Goal: Information Seeking & Learning: Learn about a topic

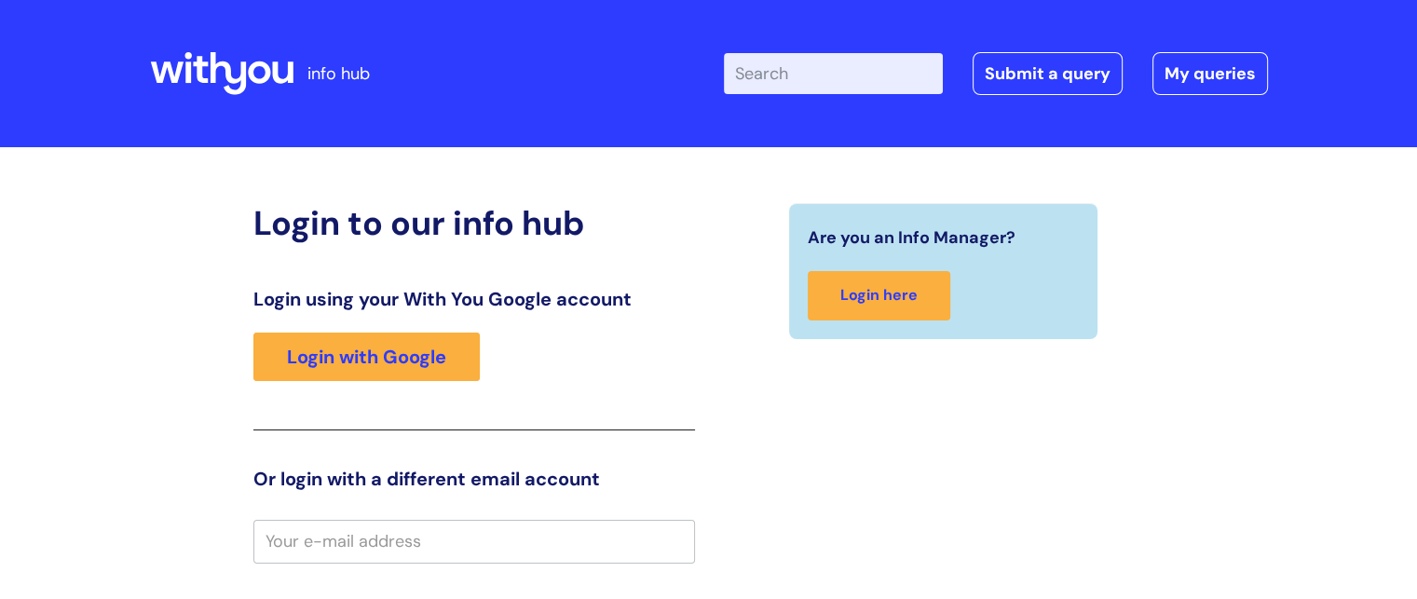
click at [143, 360] on div "Login to our info hub Login using your With You Google account Login with Googl…" at bounding box center [708, 590] width 1417 height 886
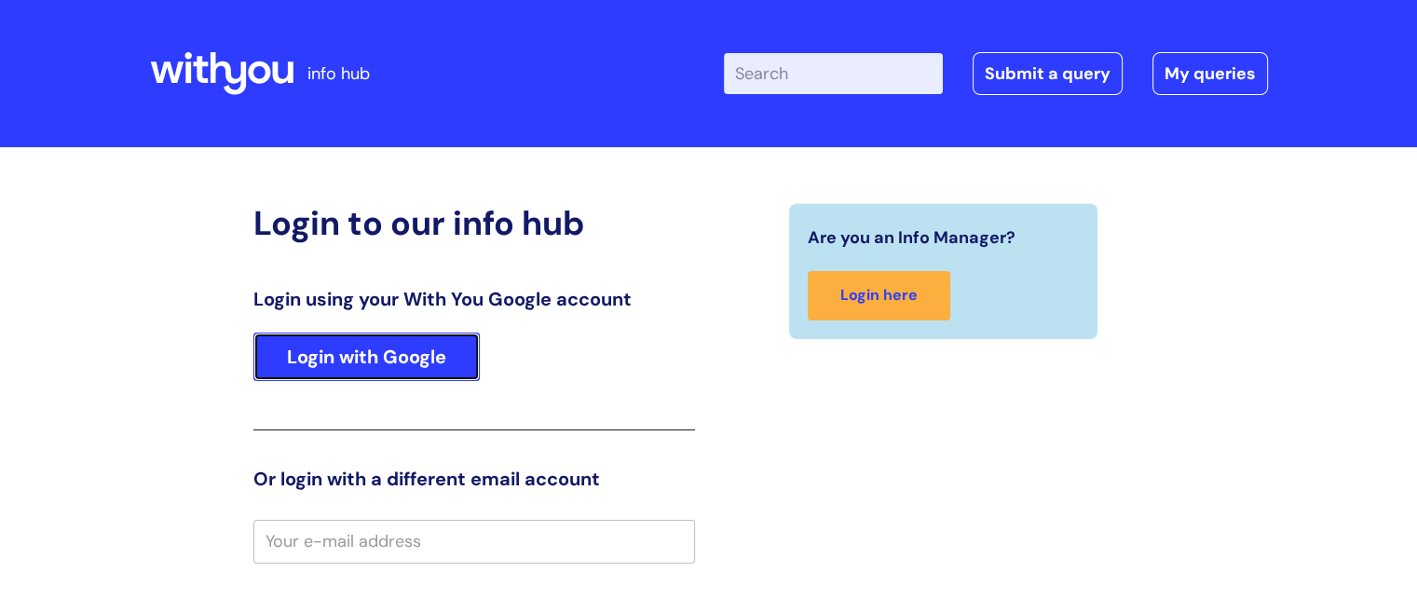
click at [402, 359] on link "Login with Google" at bounding box center [366, 357] width 226 height 48
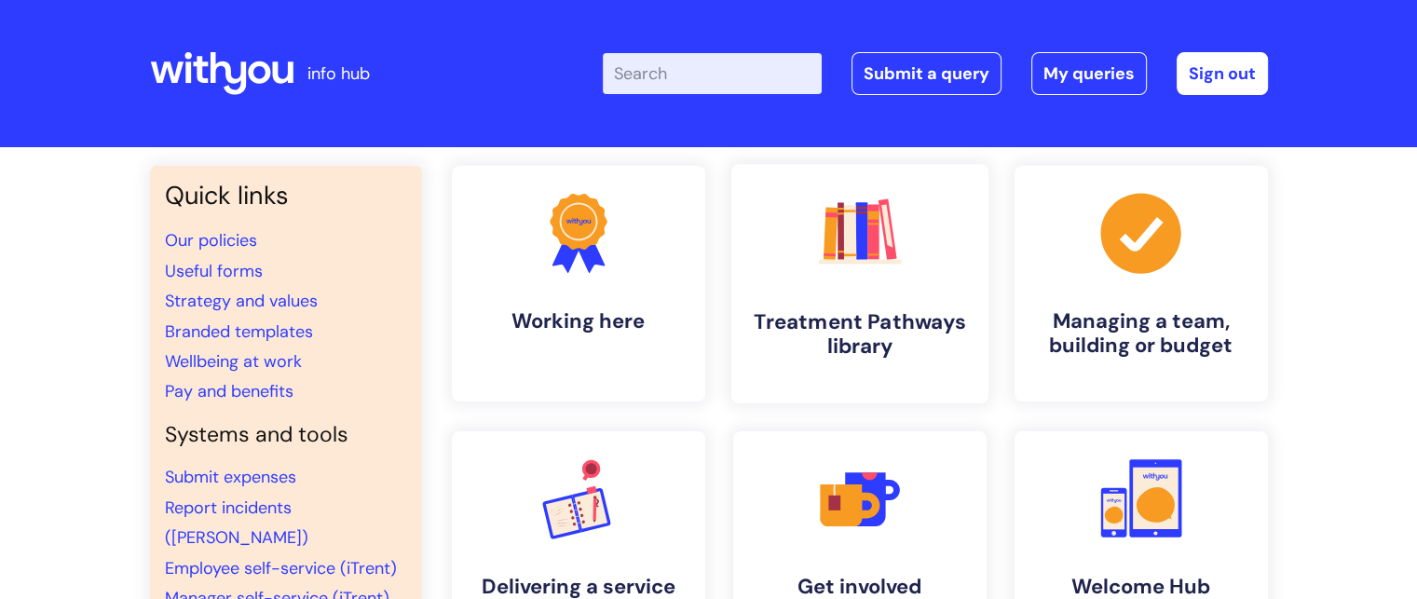
click at [879, 321] on h4 "Treatment Pathways library" at bounding box center [859, 334] width 227 height 50
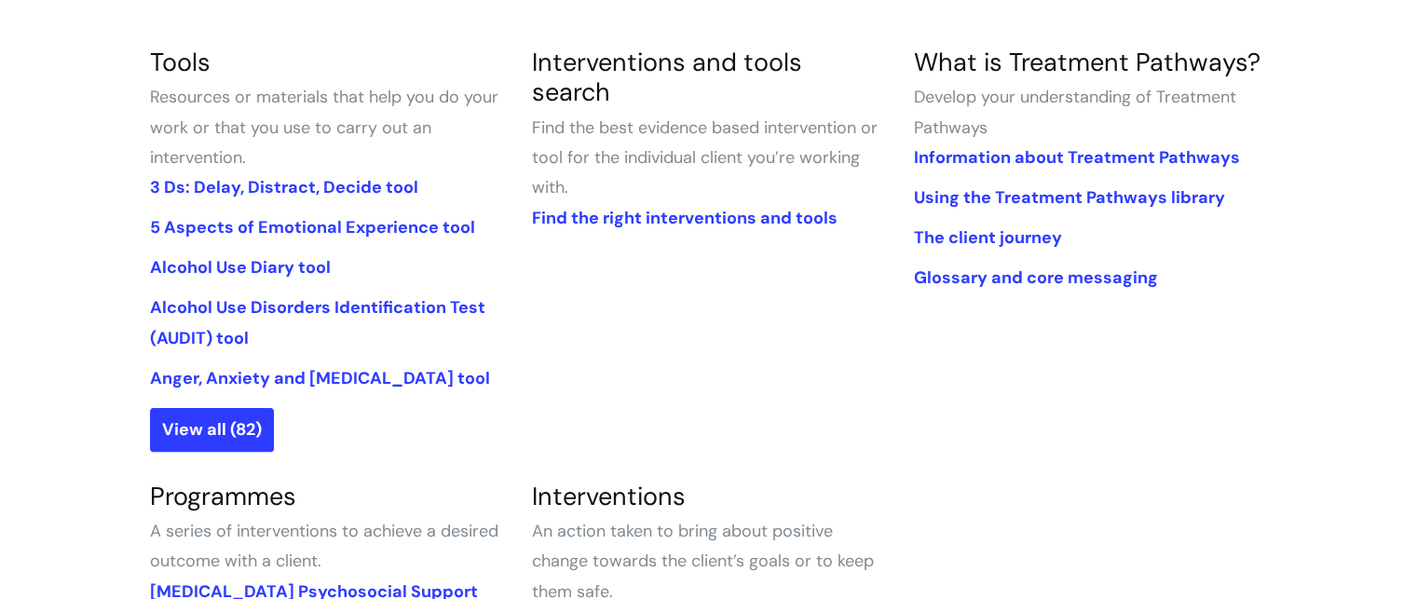
scroll to position [454, 0]
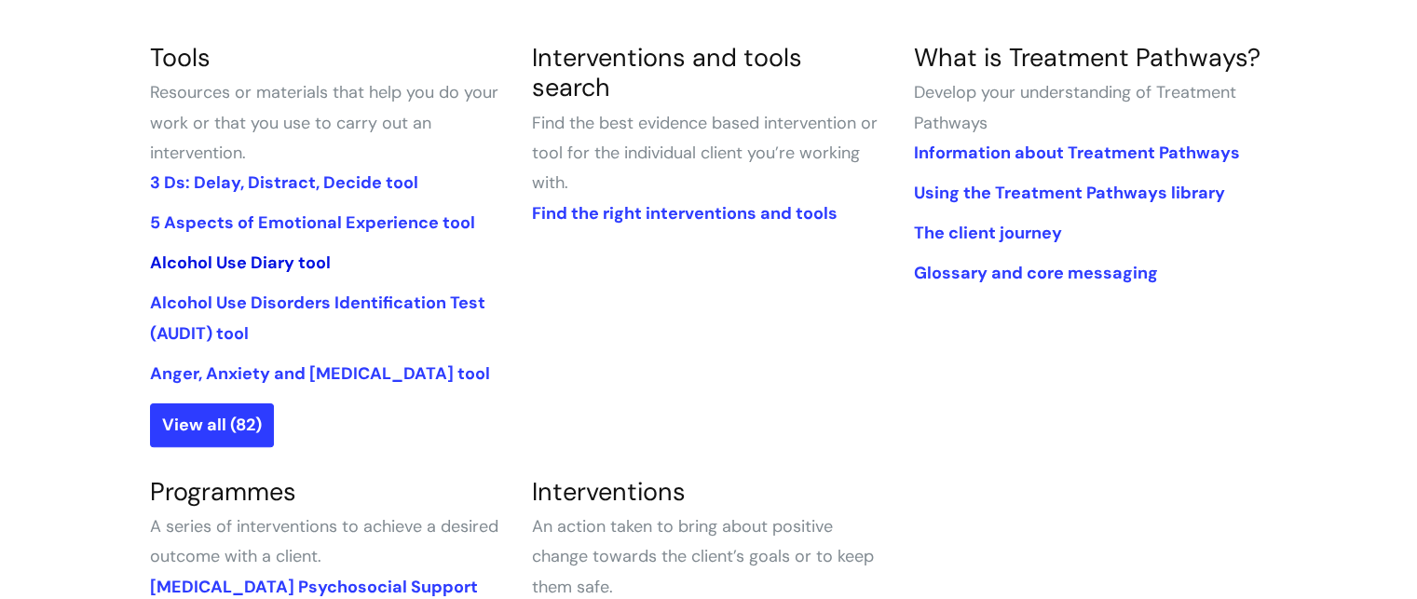
click at [266, 268] on link "Alcohol Use Diary tool" at bounding box center [240, 263] width 181 height 22
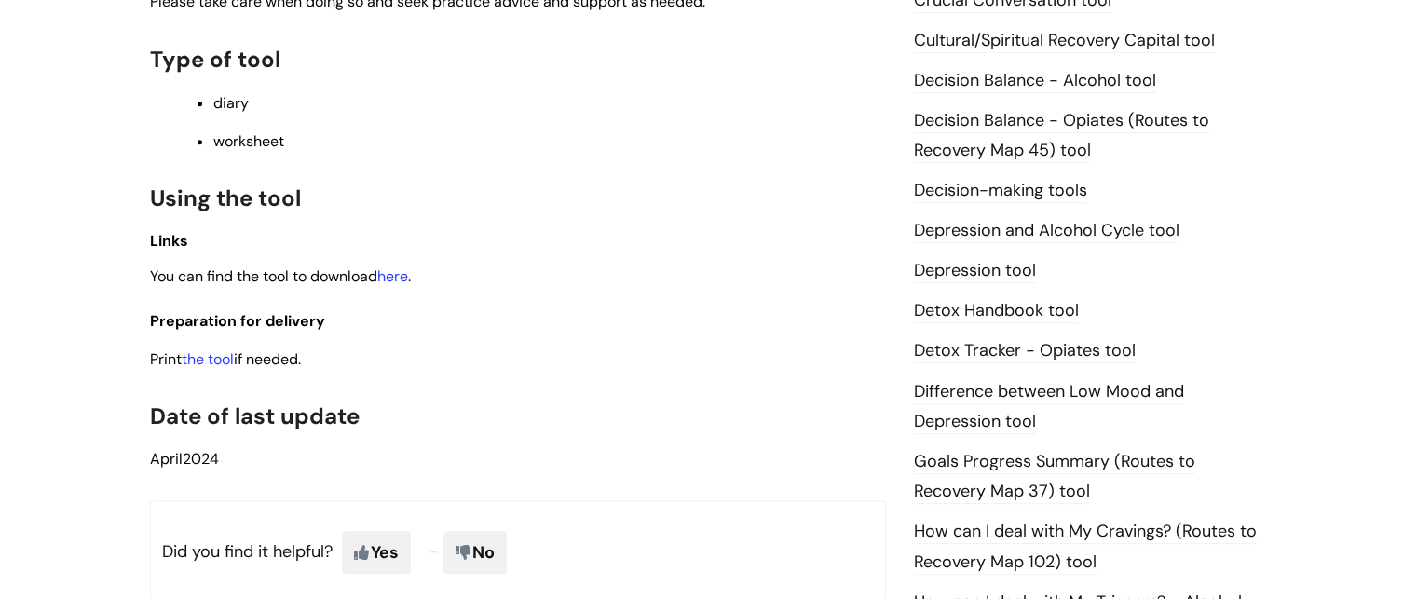
scroll to position [922, 0]
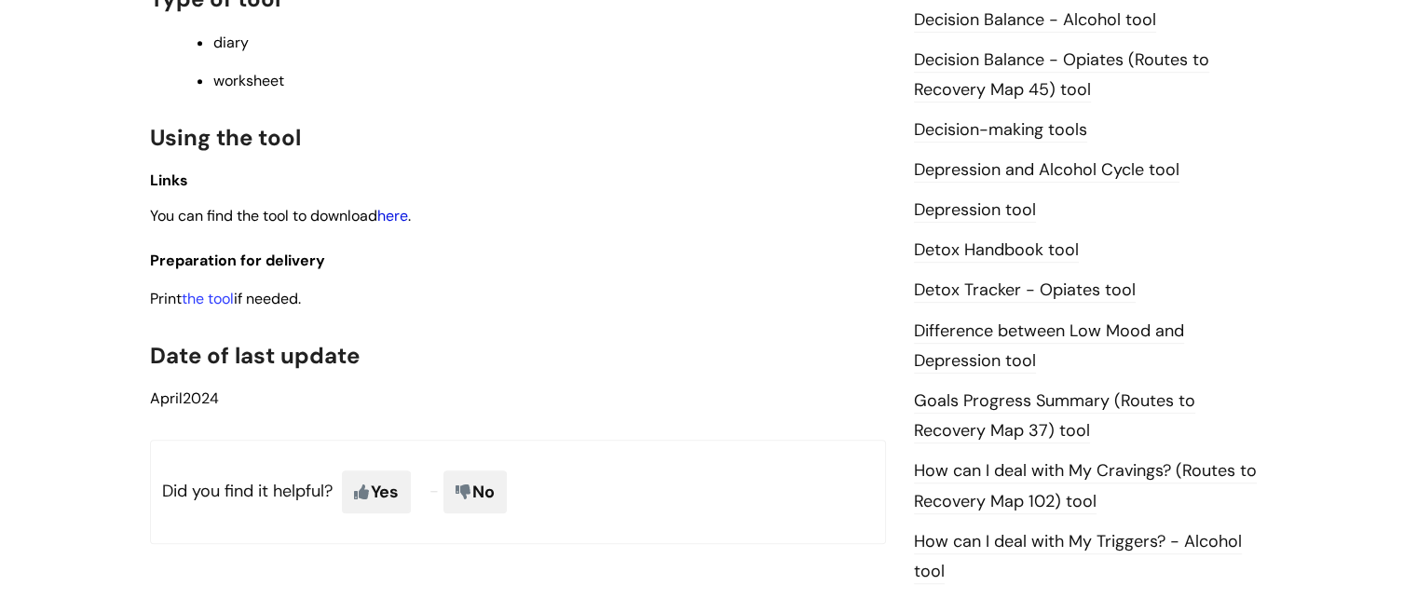
click at [392, 219] on link "here" at bounding box center [392, 216] width 31 height 20
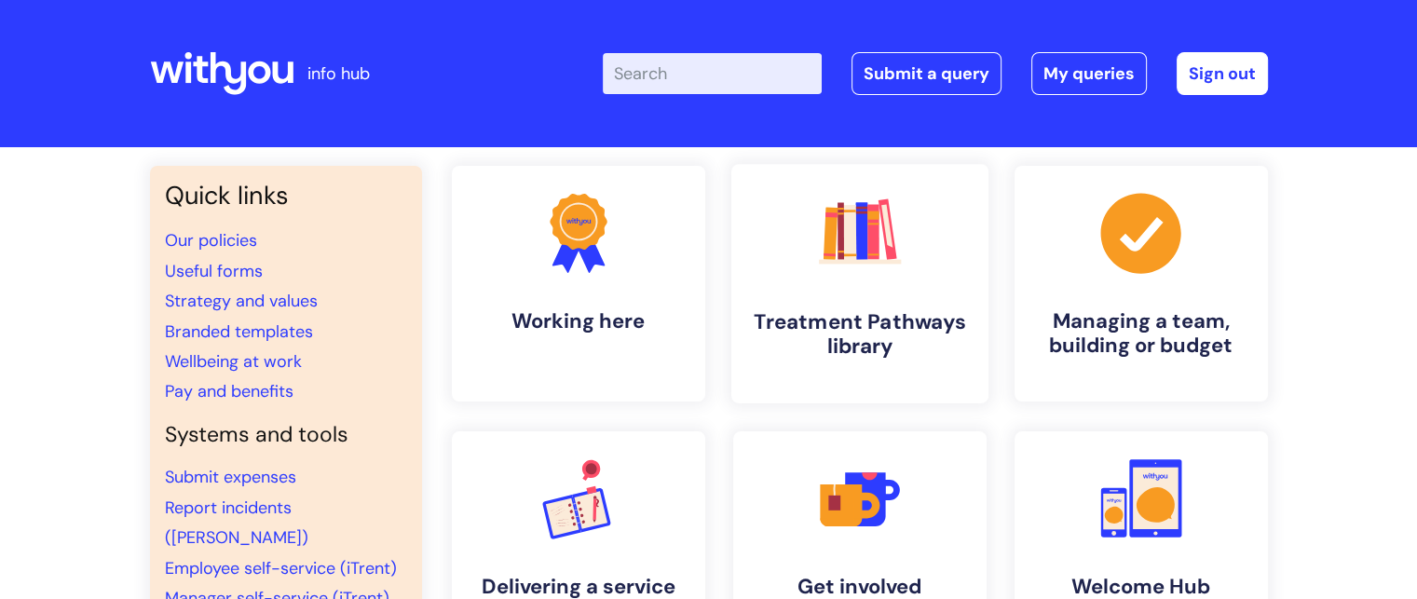
click at [925, 312] on h4 "Treatment Pathways library" at bounding box center [859, 334] width 227 height 50
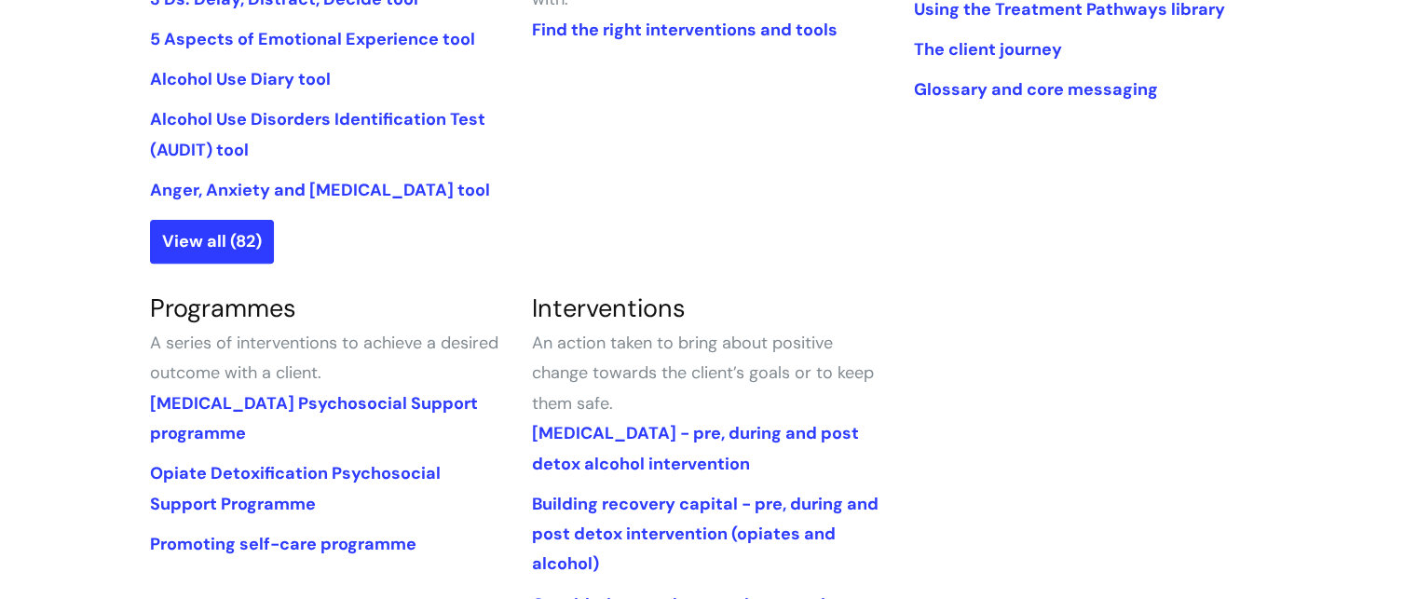
scroll to position [634, 0]
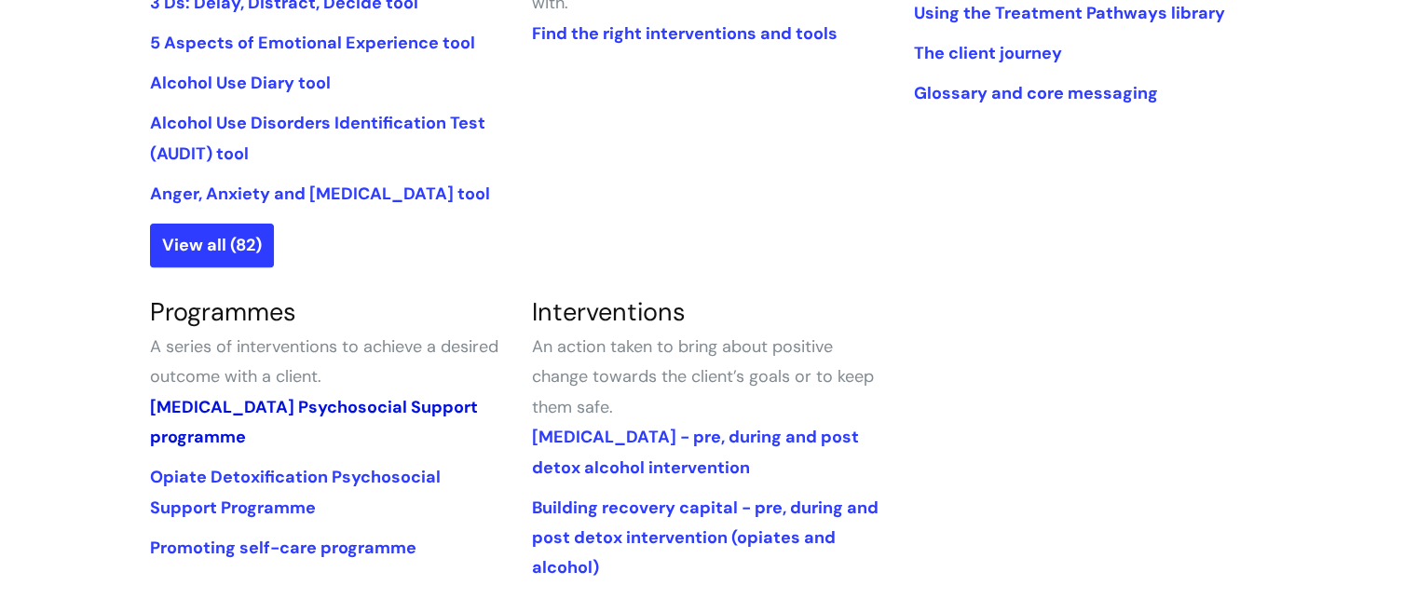
click at [277, 416] on link "[MEDICAL_DATA] Psychosocial Support programme" at bounding box center [314, 422] width 328 height 52
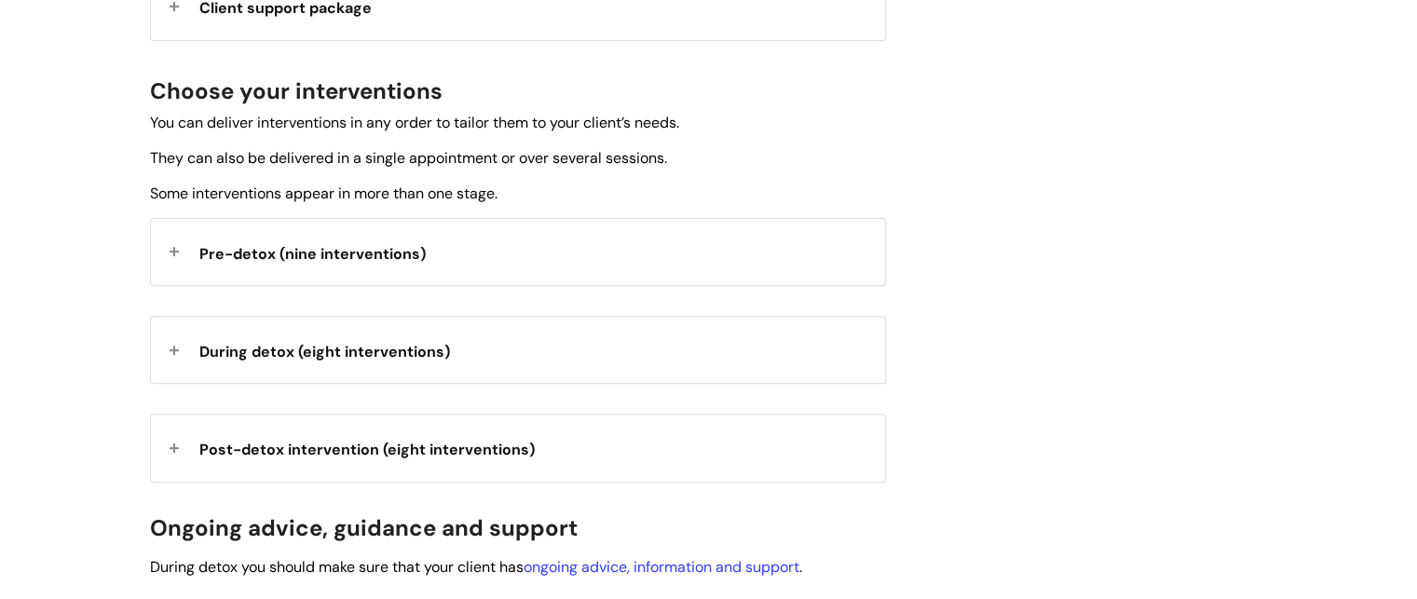
scroll to position [606, 0]
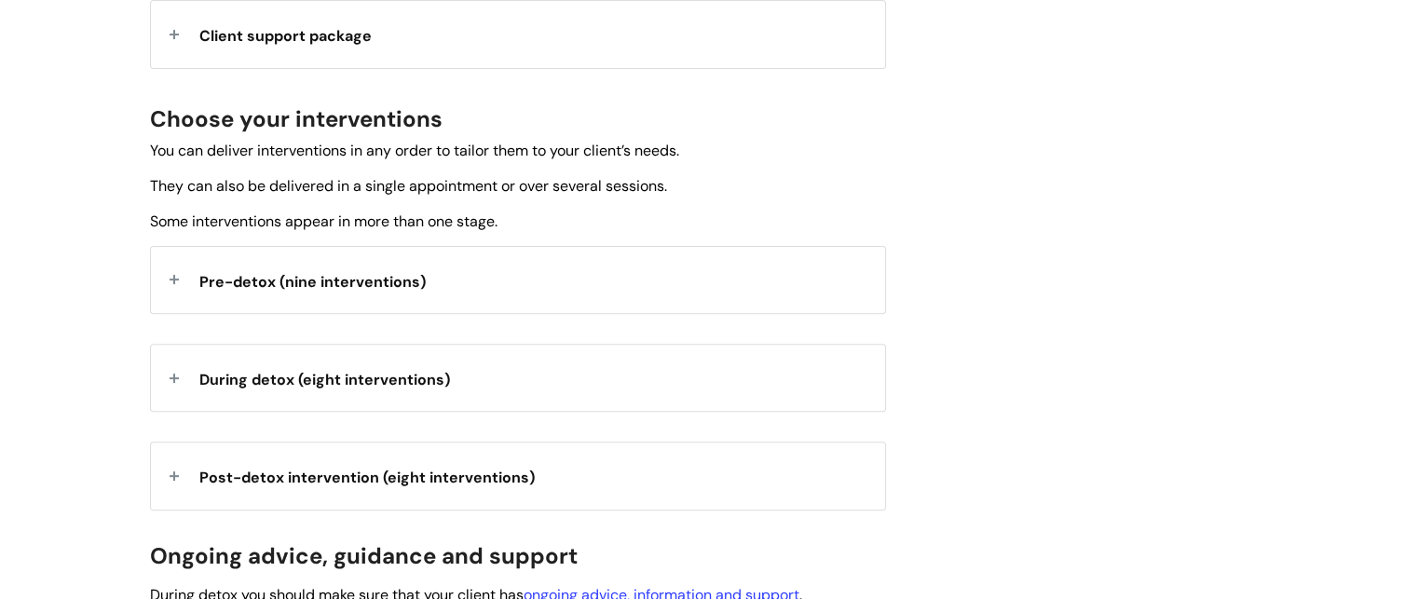
click at [408, 304] on div "Pre-detox (nine interventions)" at bounding box center [518, 280] width 734 height 66
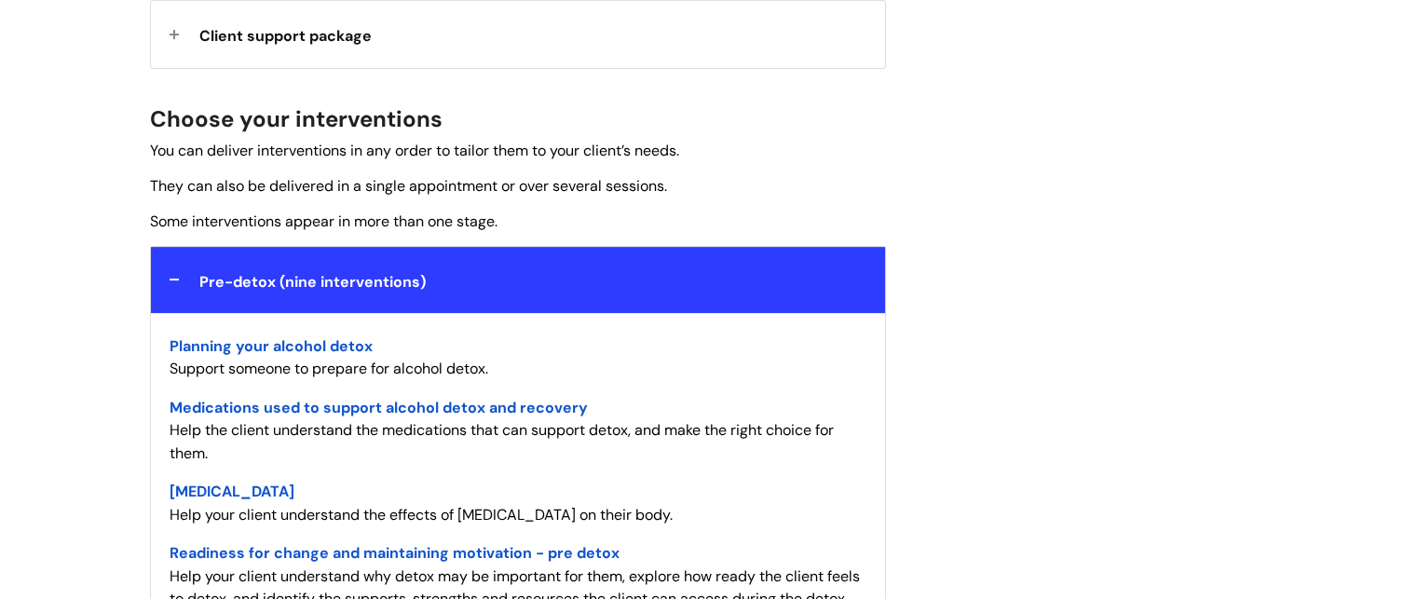
click at [428, 408] on span "Medications used to support alcohol detox and recovery" at bounding box center [379, 408] width 418 height 20
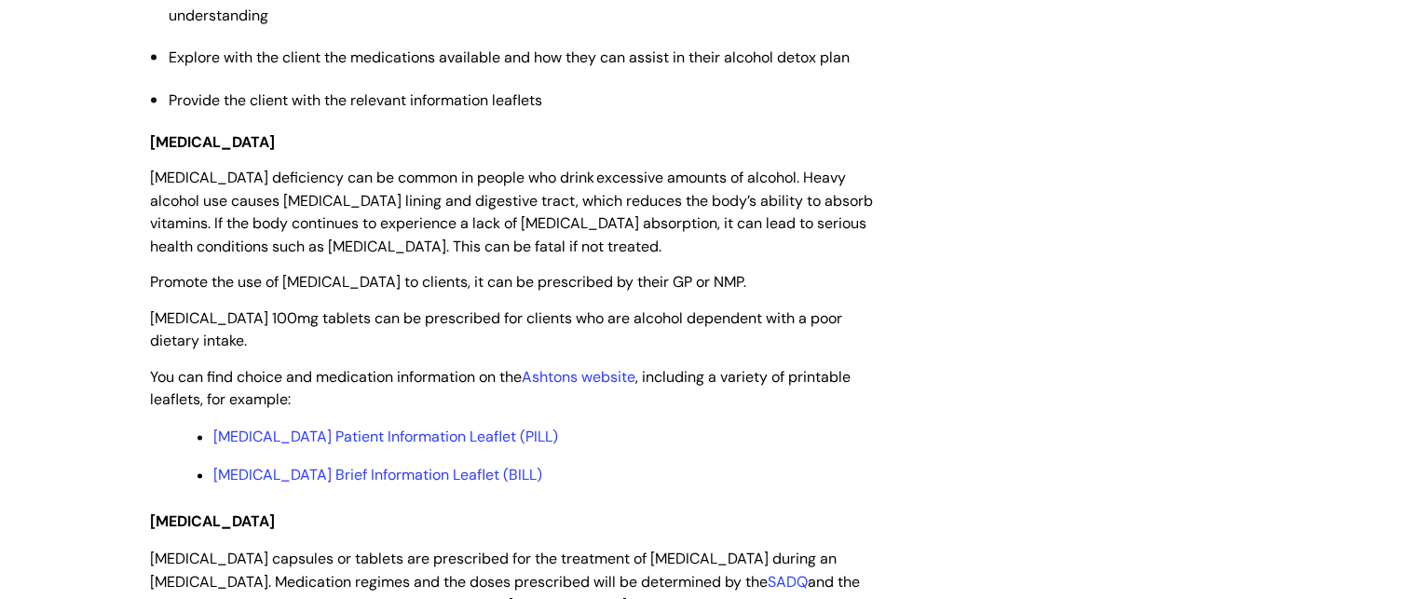
scroll to position [2783, 0]
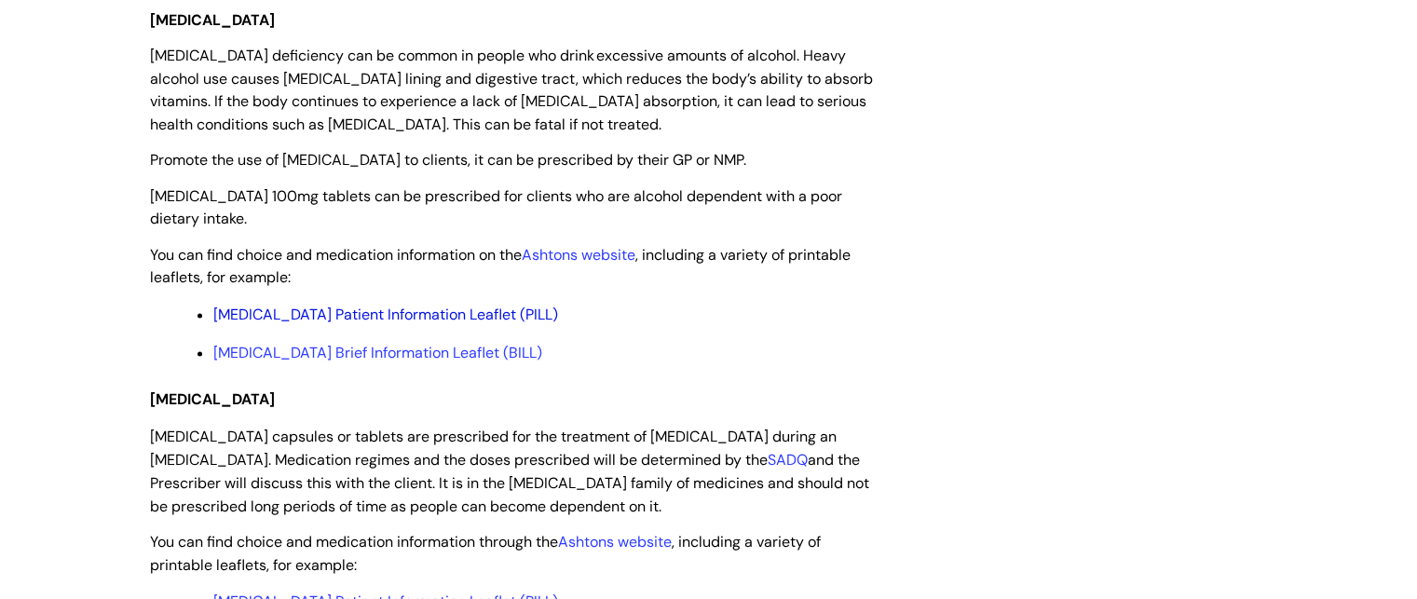
click at [308, 320] on link "Thiamine Patient Information Leaflet (PILL)" at bounding box center [385, 315] width 345 height 20
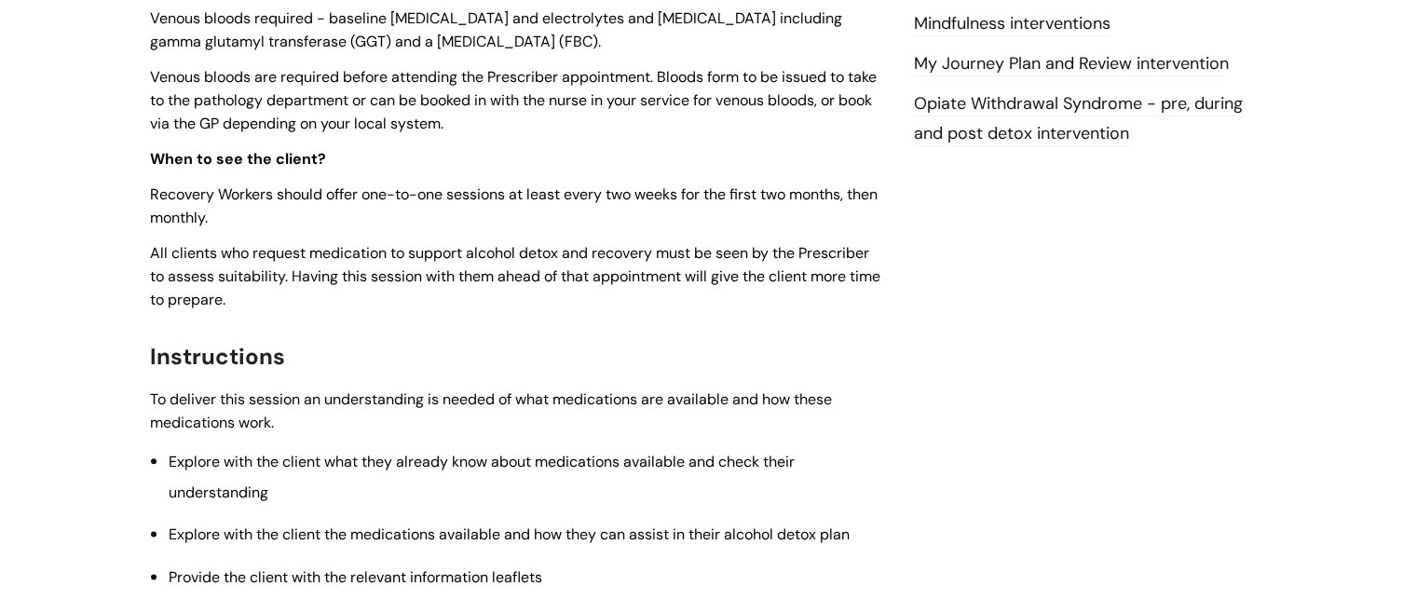
scroll to position [0, 0]
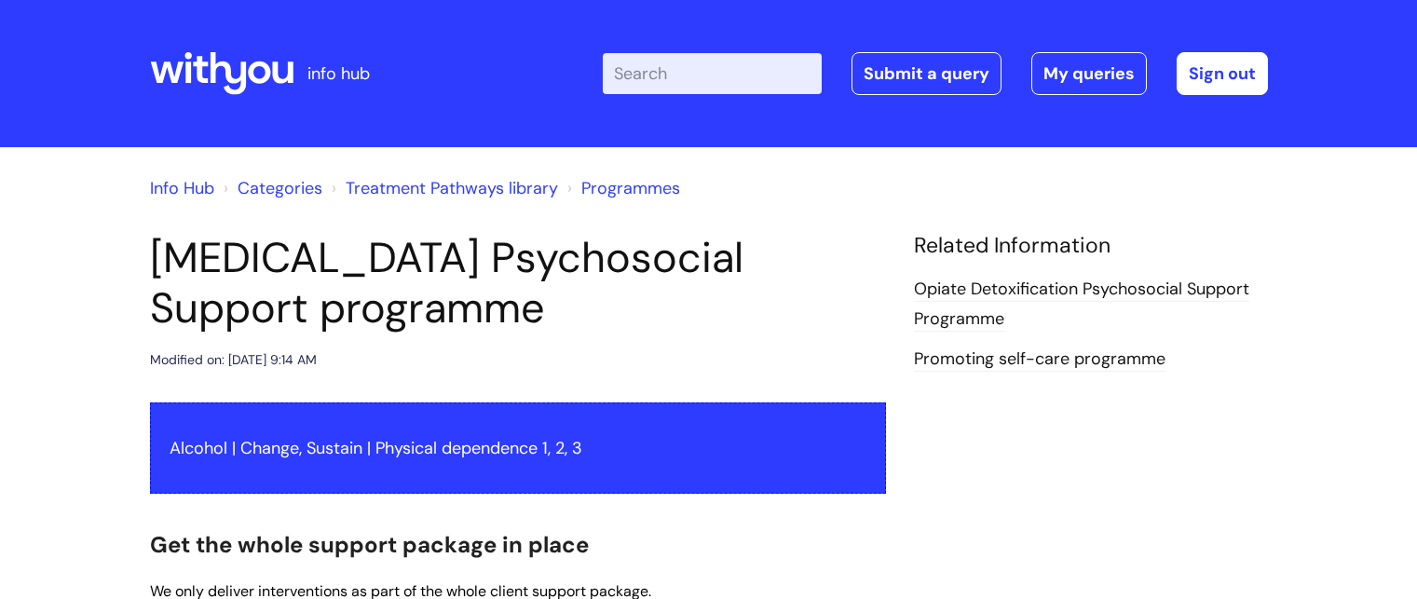
scroll to position [606, 0]
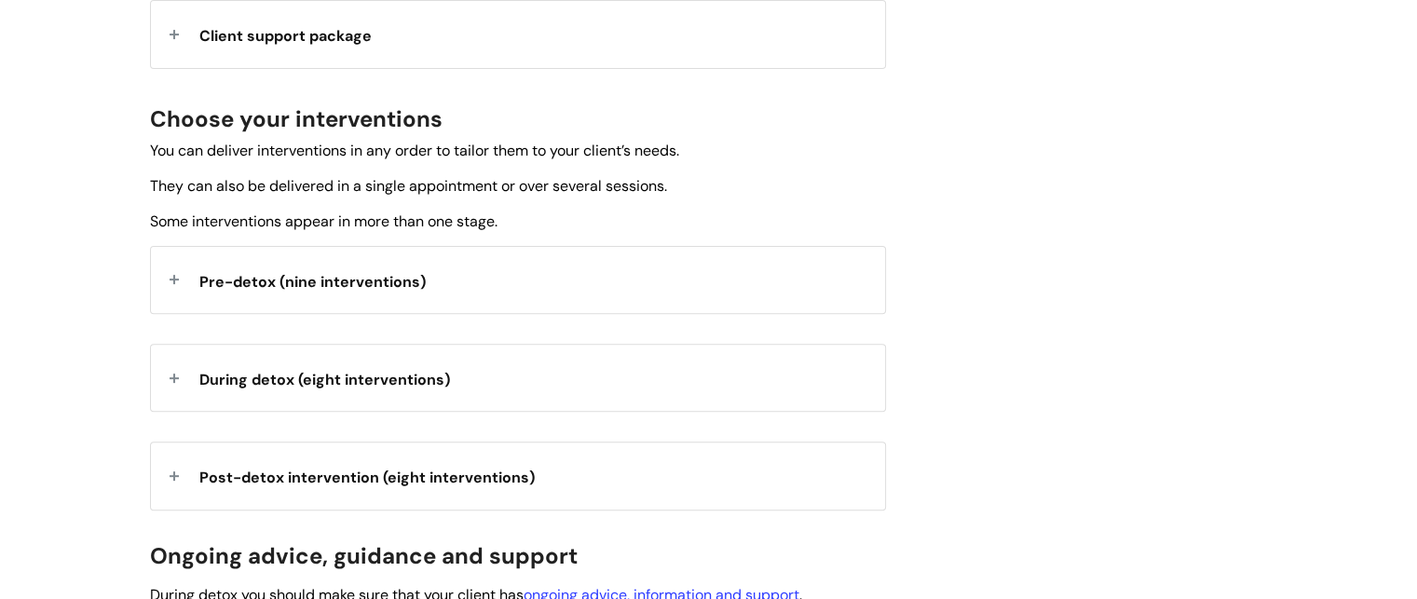
click at [607, 295] on div "Pre-detox (nine interventions)" at bounding box center [518, 280] width 734 height 66
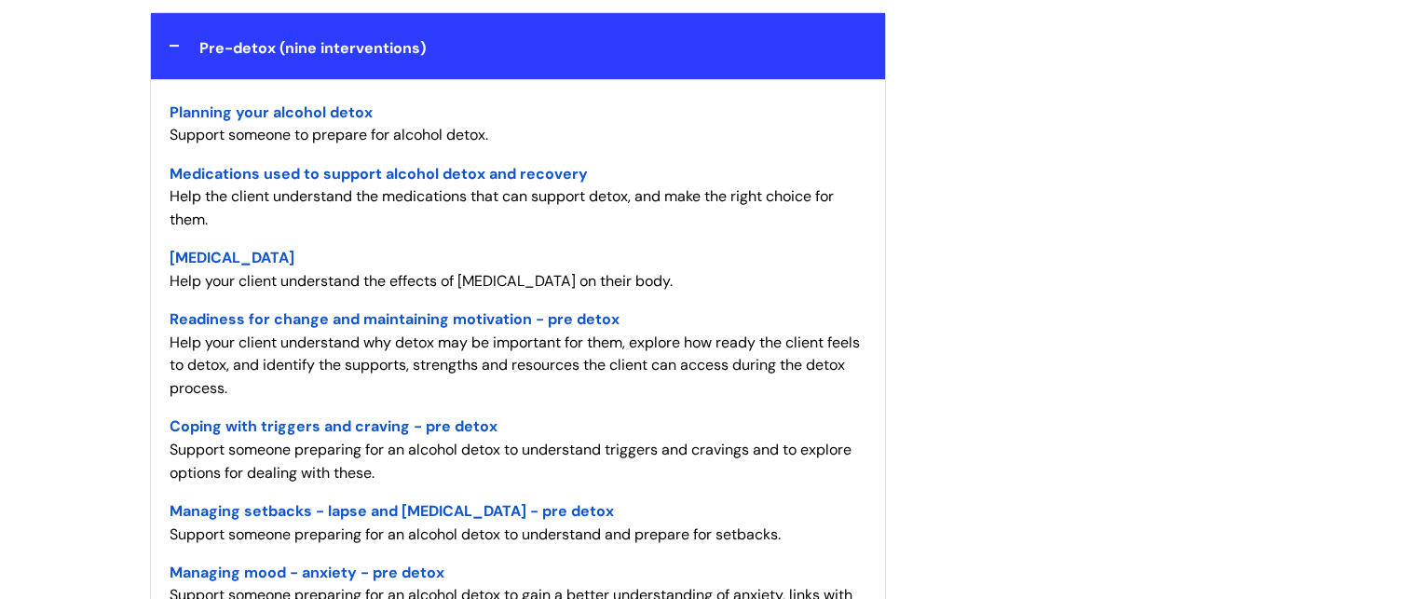
scroll to position [842, 0]
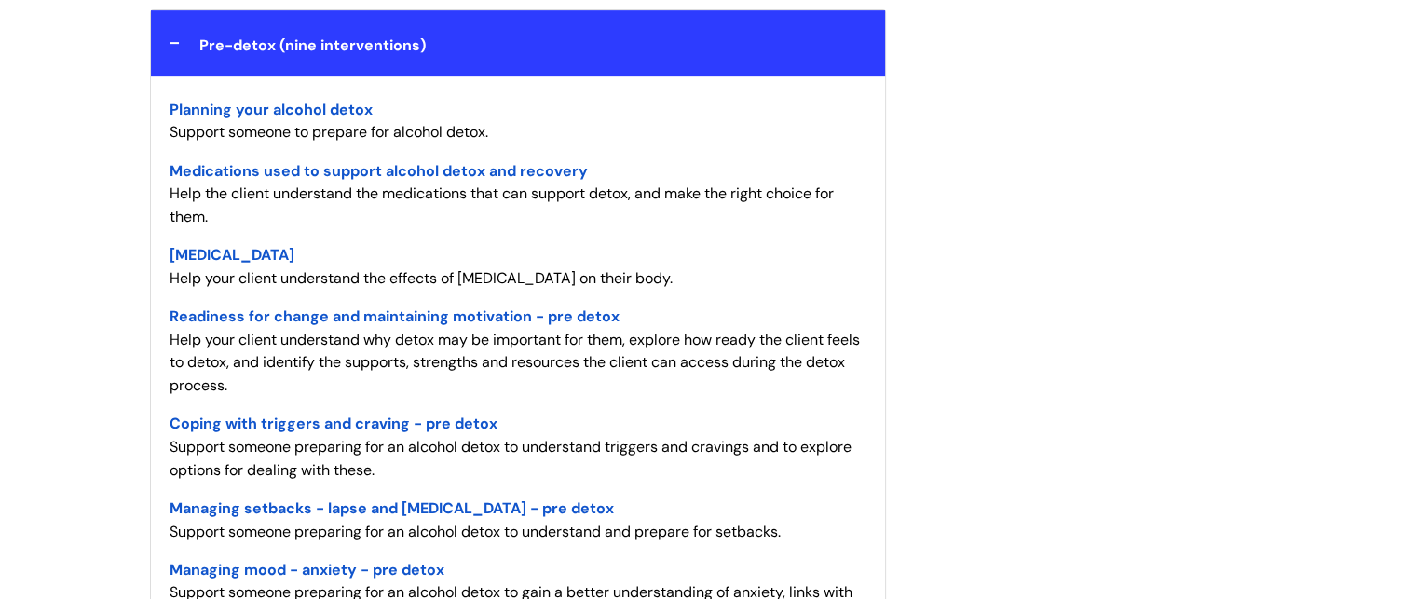
click at [294, 252] on span "Alcohol Withdrawal Syndrome" at bounding box center [232, 255] width 125 height 20
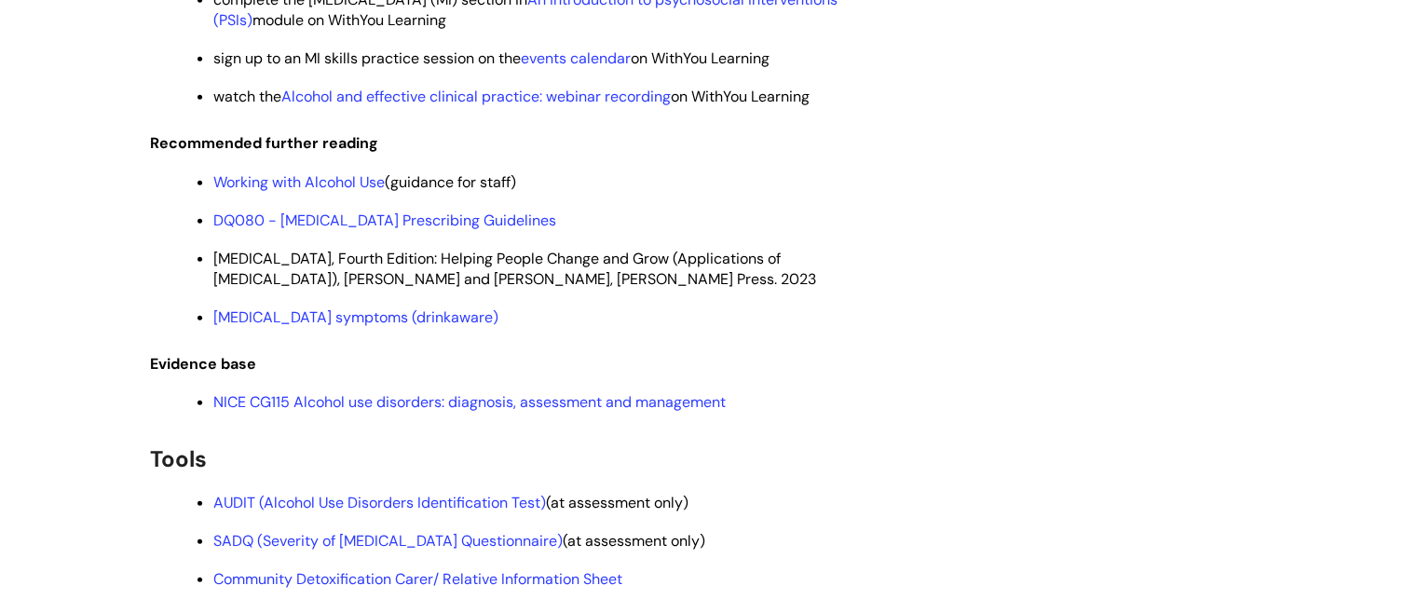
scroll to position [4860, 0]
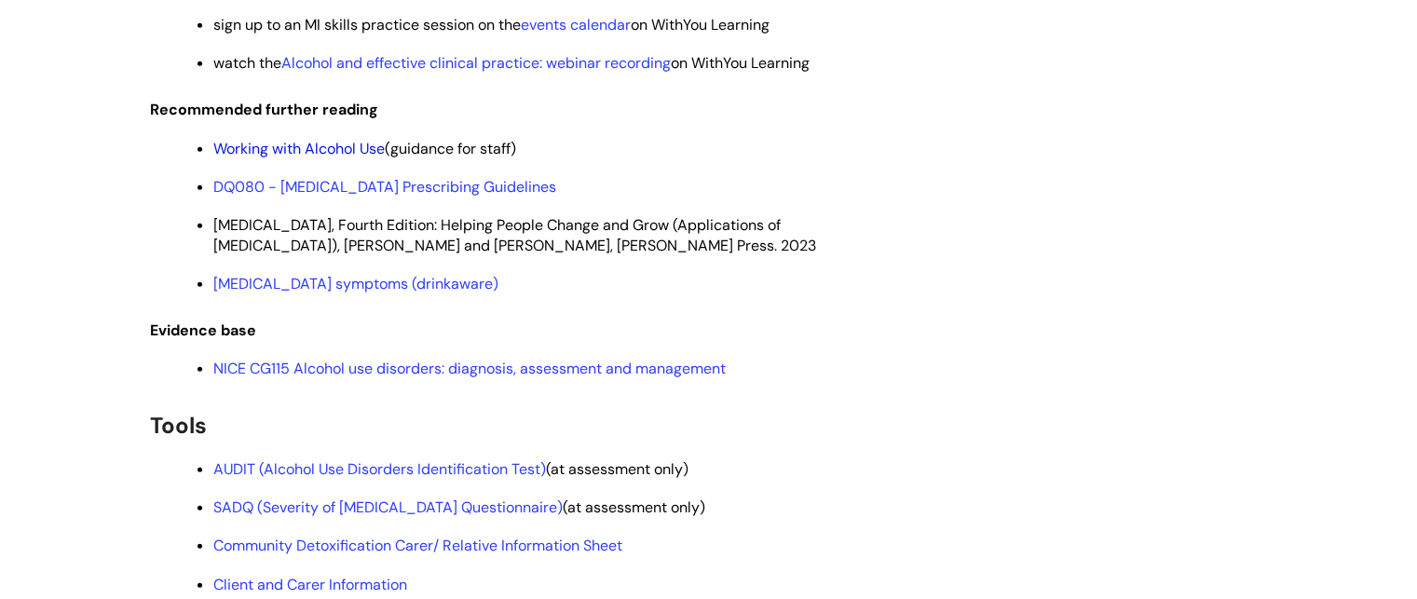
click at [343, 158] on link "Working with Alcohol Use" at bounding box center [298, 149] width 171 height 20
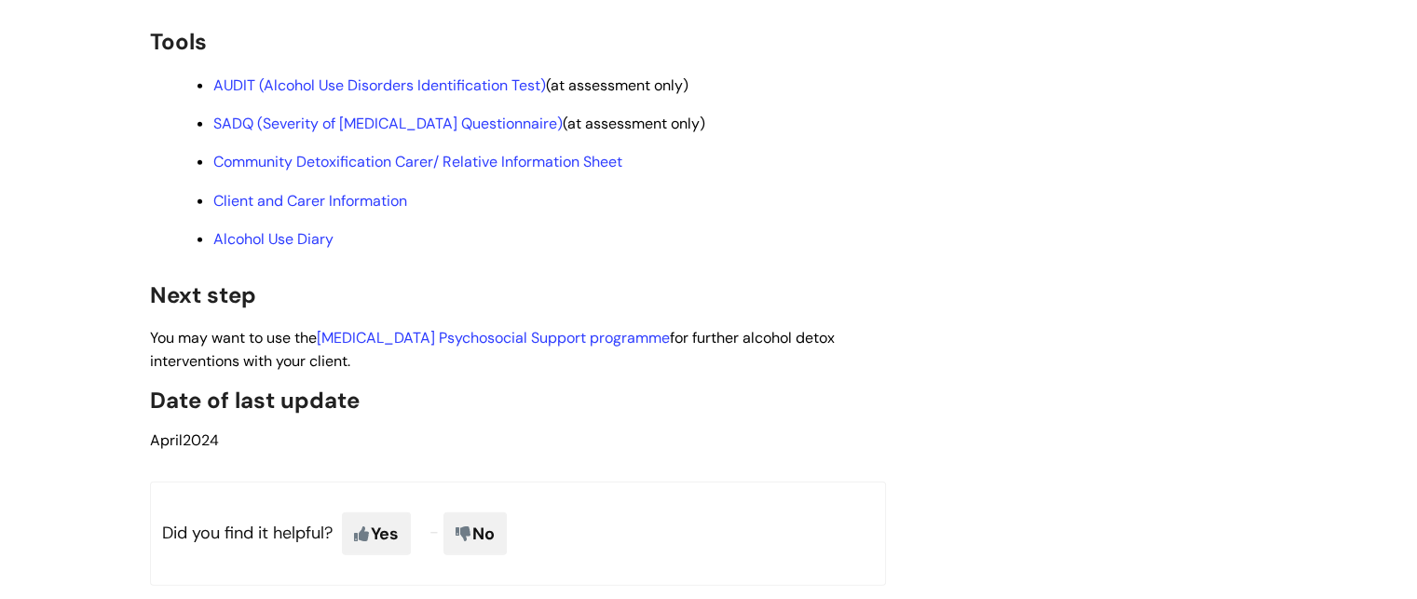
scroll to position [5261, 0]
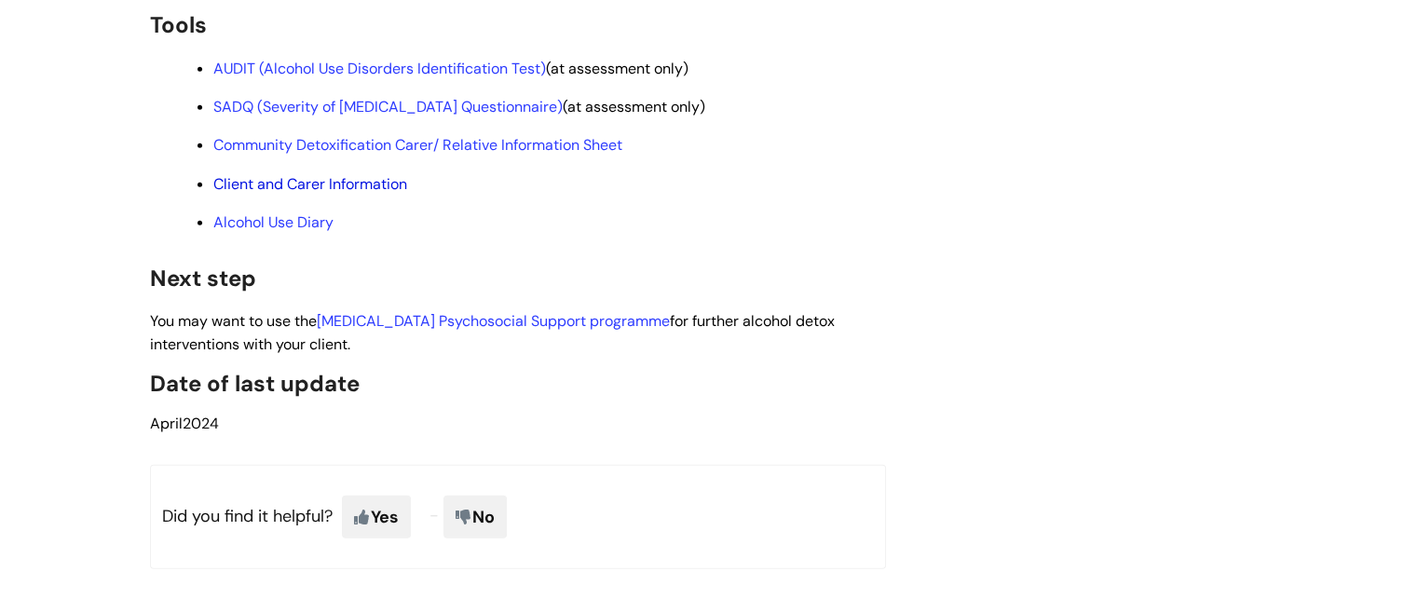
click at [353, 194] on link "Client and Carer Information" at bounding box center [310, 184] width 194 height 20
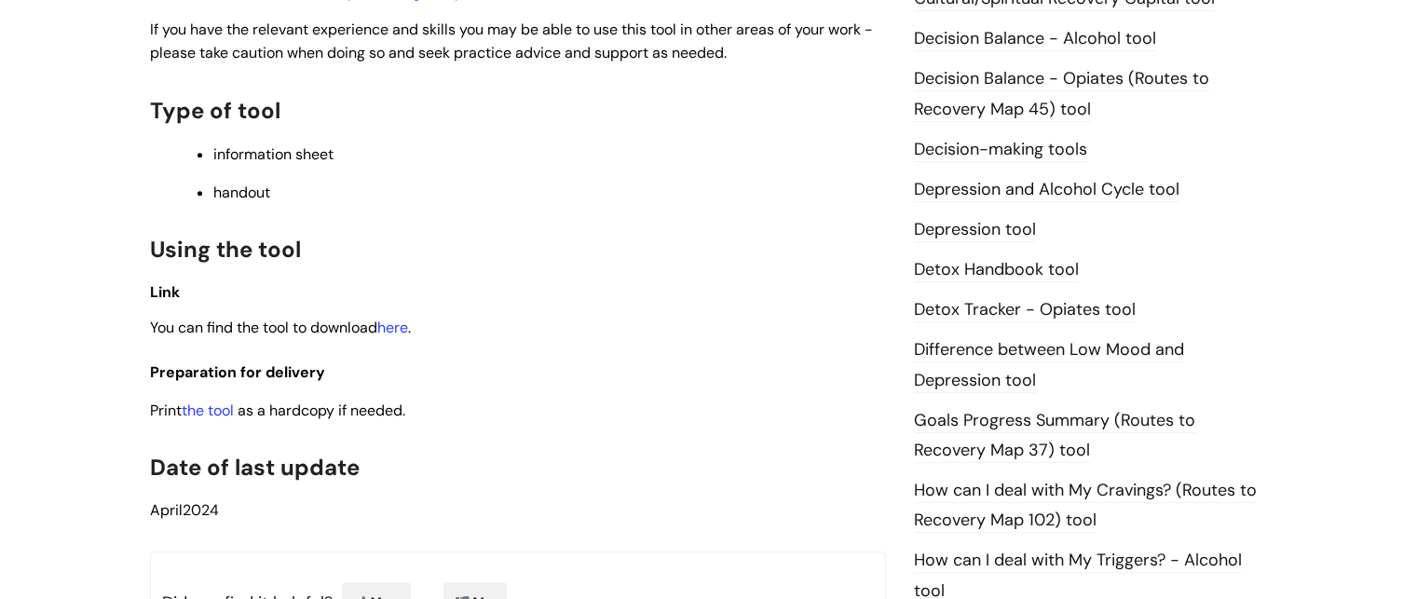
scroll to position [878, 0]
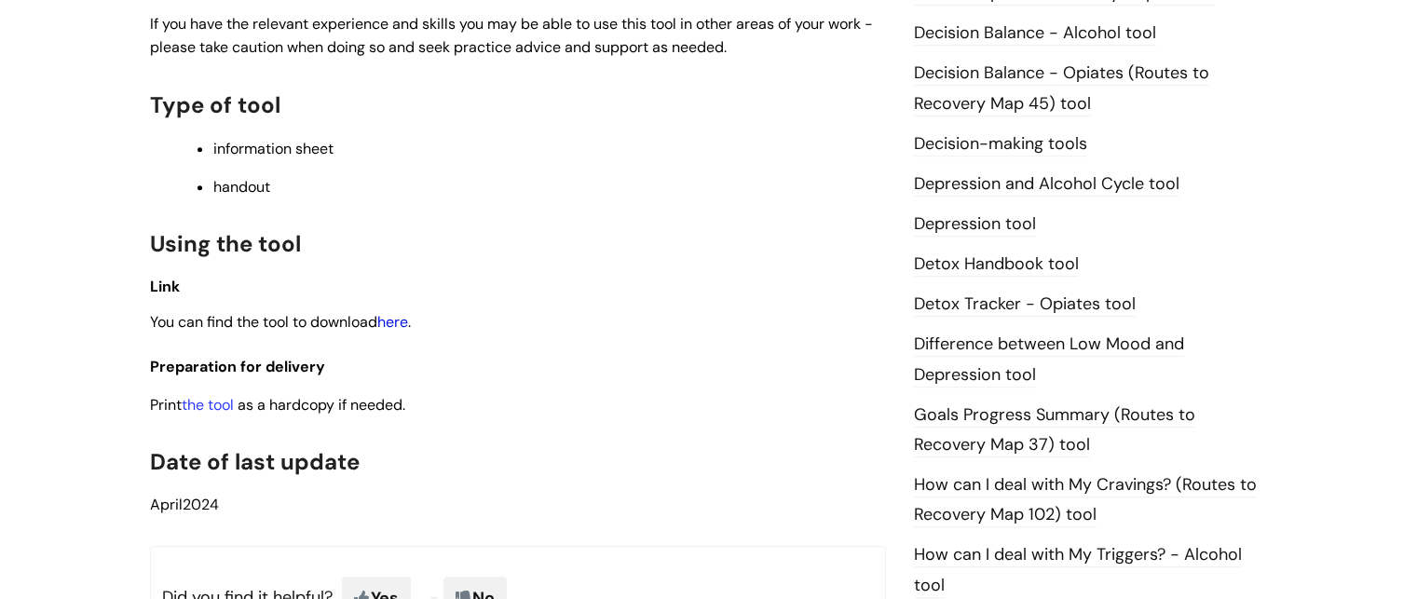
click at [394, 322] on link "here" at bounding box center [392, 322] width 31 height 20
click at [1038, 189] on link "Depression and Alcohol Cycle tool" at bounding box center [1047, 184] width 266 height 24
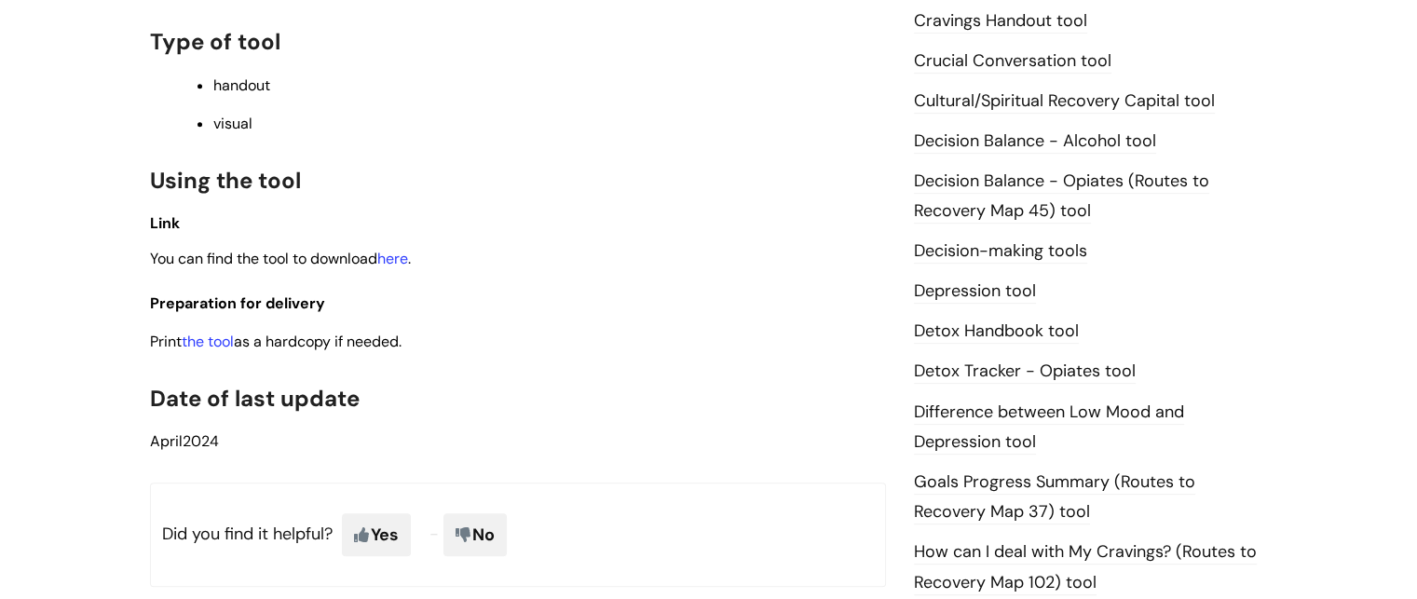
scroll to position [865, 0]
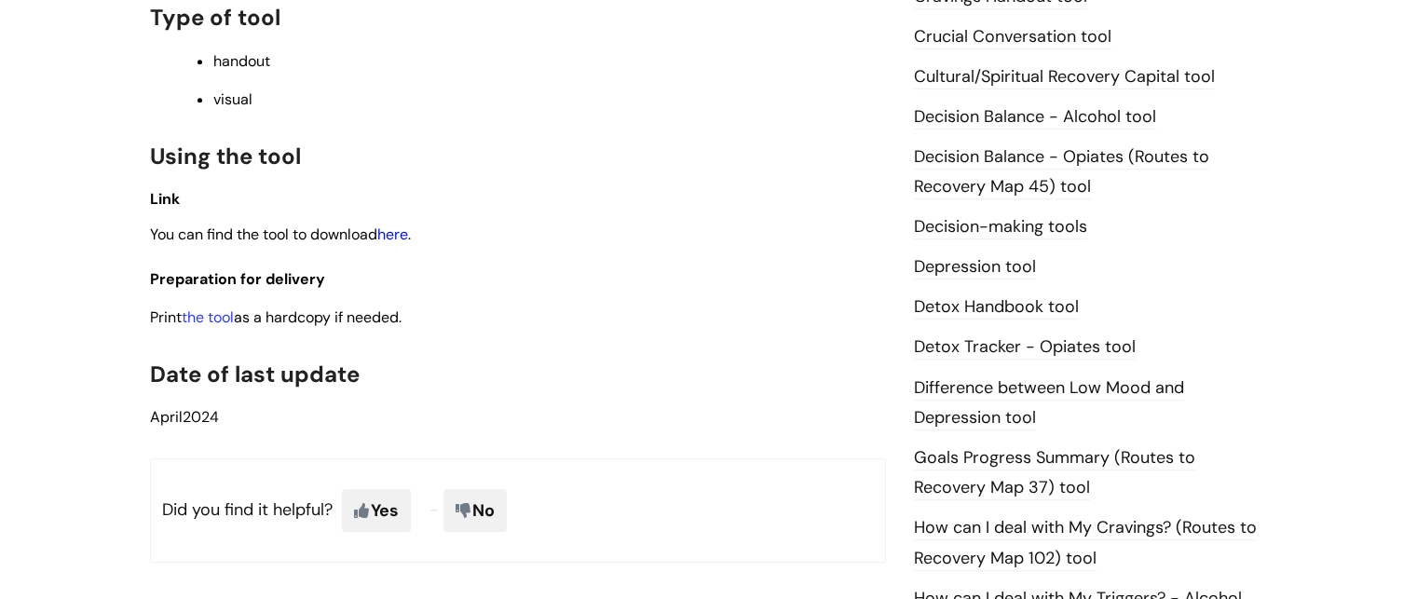
click at [408, 234] on link "here" at bounding box center [392, 235] width 31 height 20
click at [1042, 308] on link "Detox Handbook tool" at bounding box center [996, 307] width 165 height 24
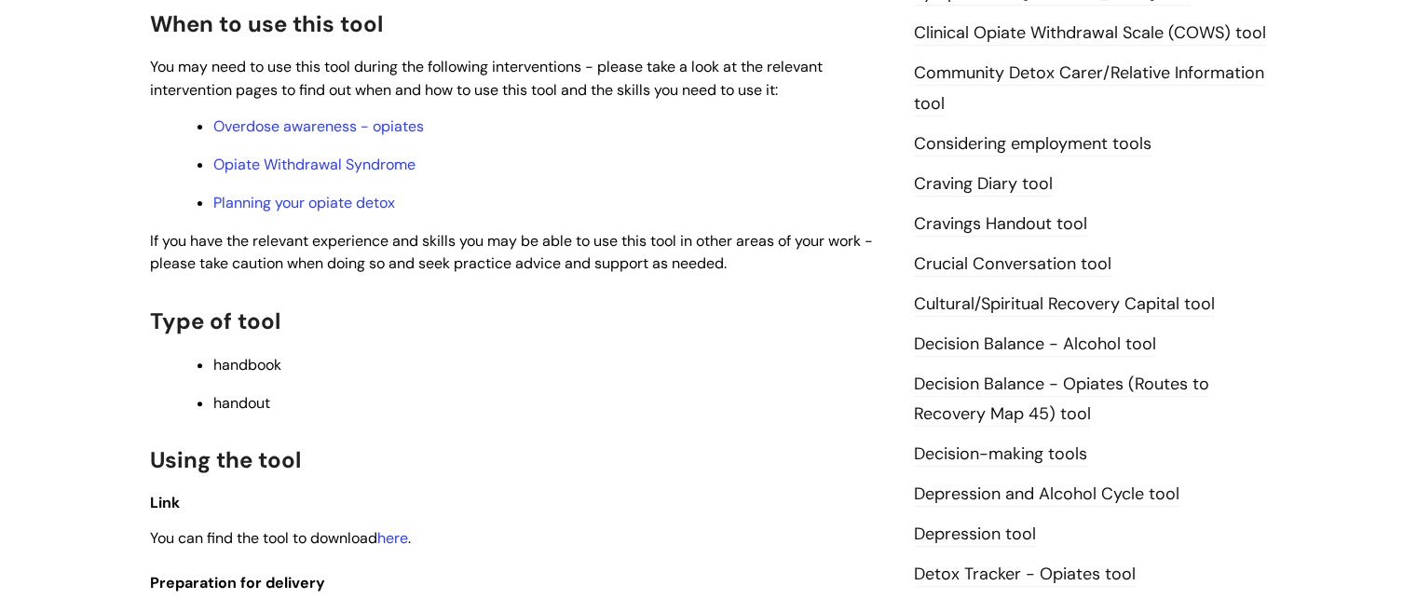
scroll to position [641, 0]
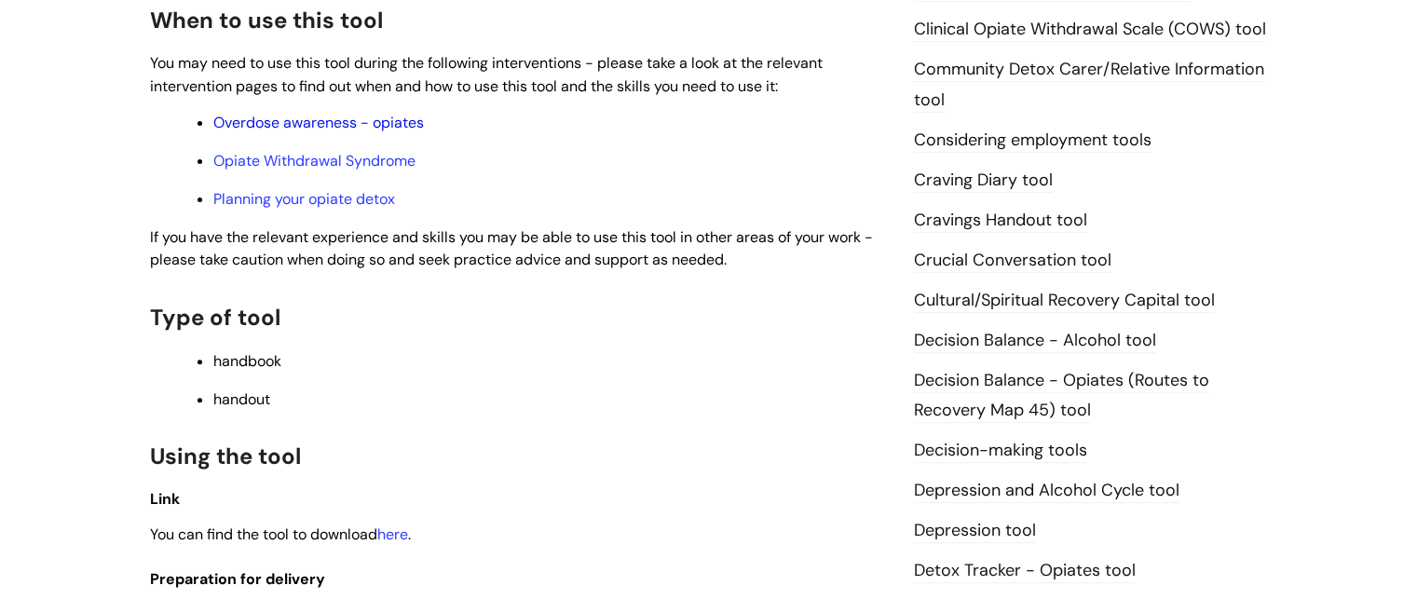
click at [329, 131] on link "Overdose awareness - opiates" at bounding box center [318, 123] width 211 height 20
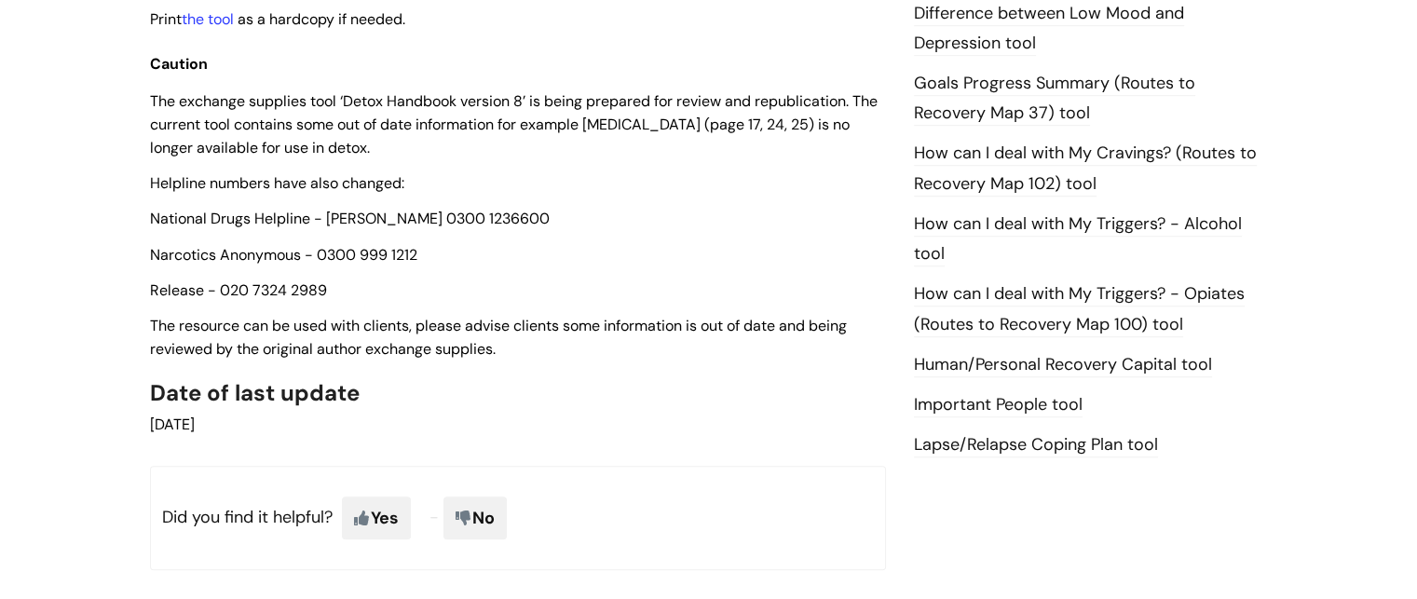
scroll to position [1248, 0]
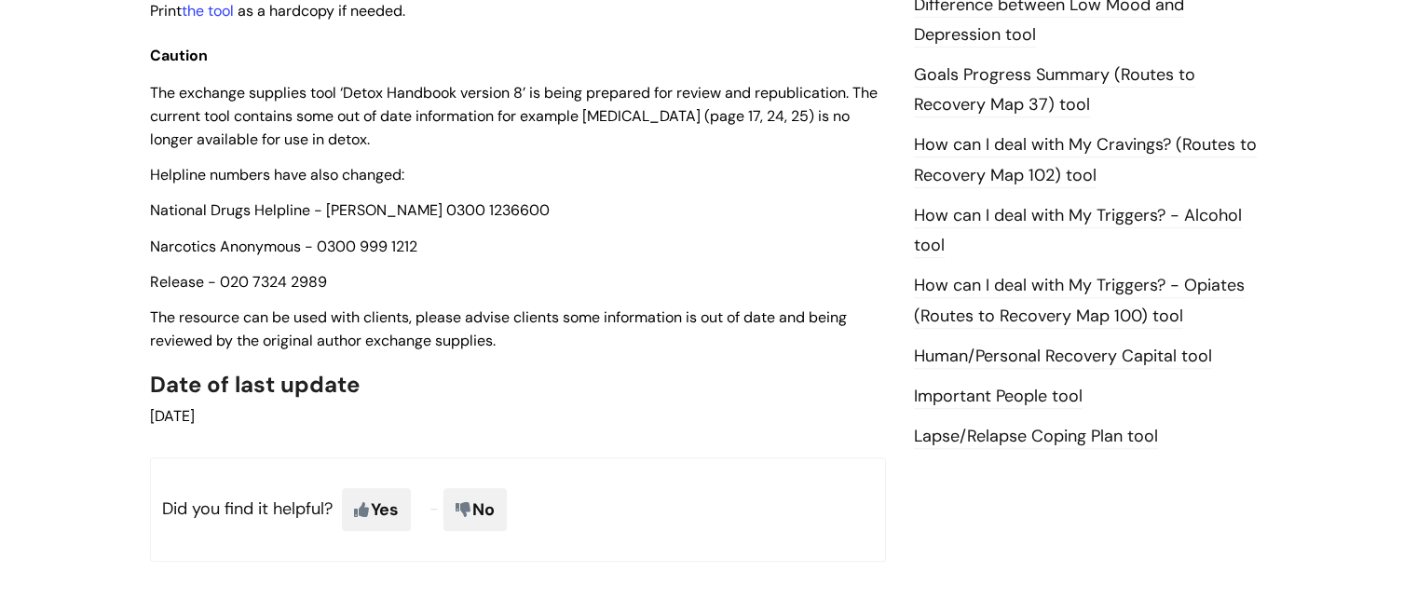
click at [1071, 434] on link "Lapse/Relapse Coping Plan tool" at bounding box center [1036, 437] width 244 height 24
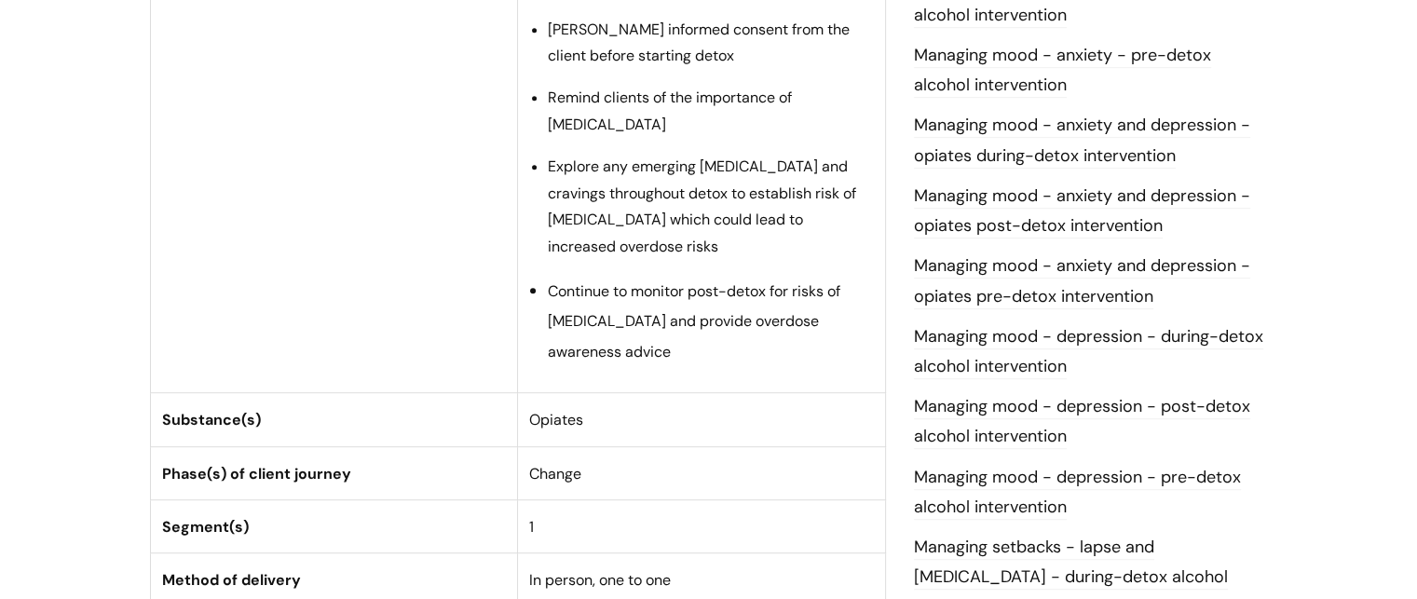
scroll to position [1114, 0]
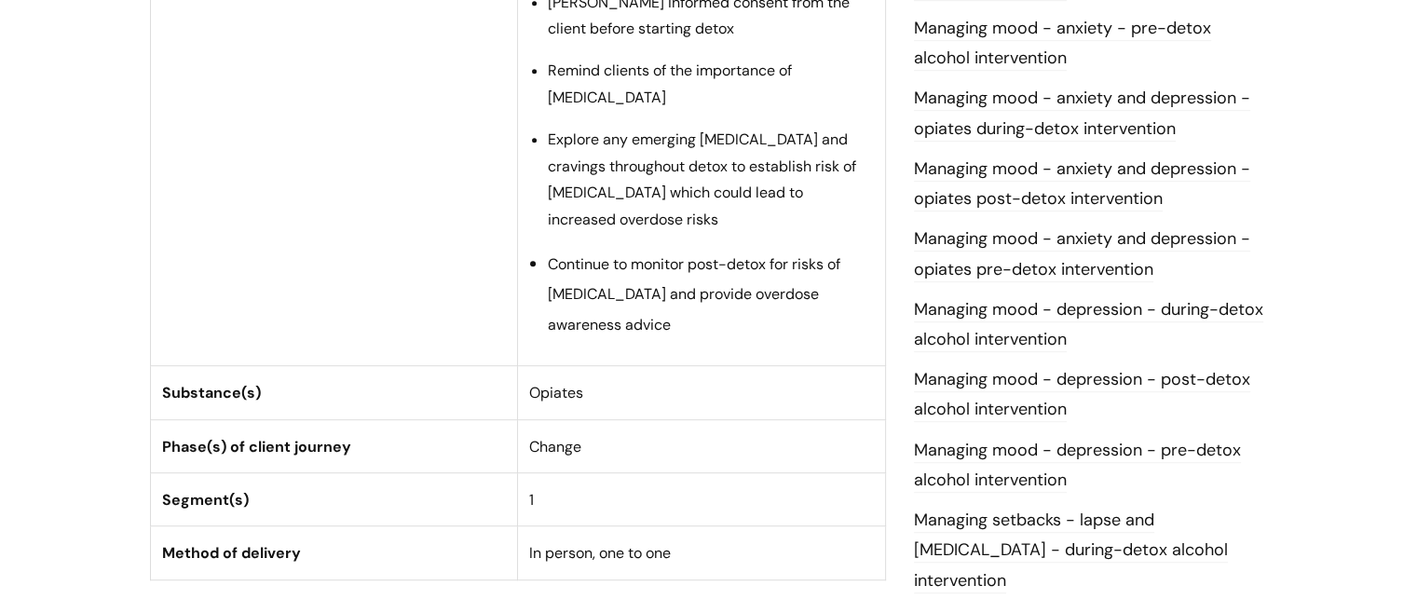
click at [985, 387] on link "Managing mood - depression - post-detox alcohol intervention" at bounding box center [1082, 395] width 336 height 54
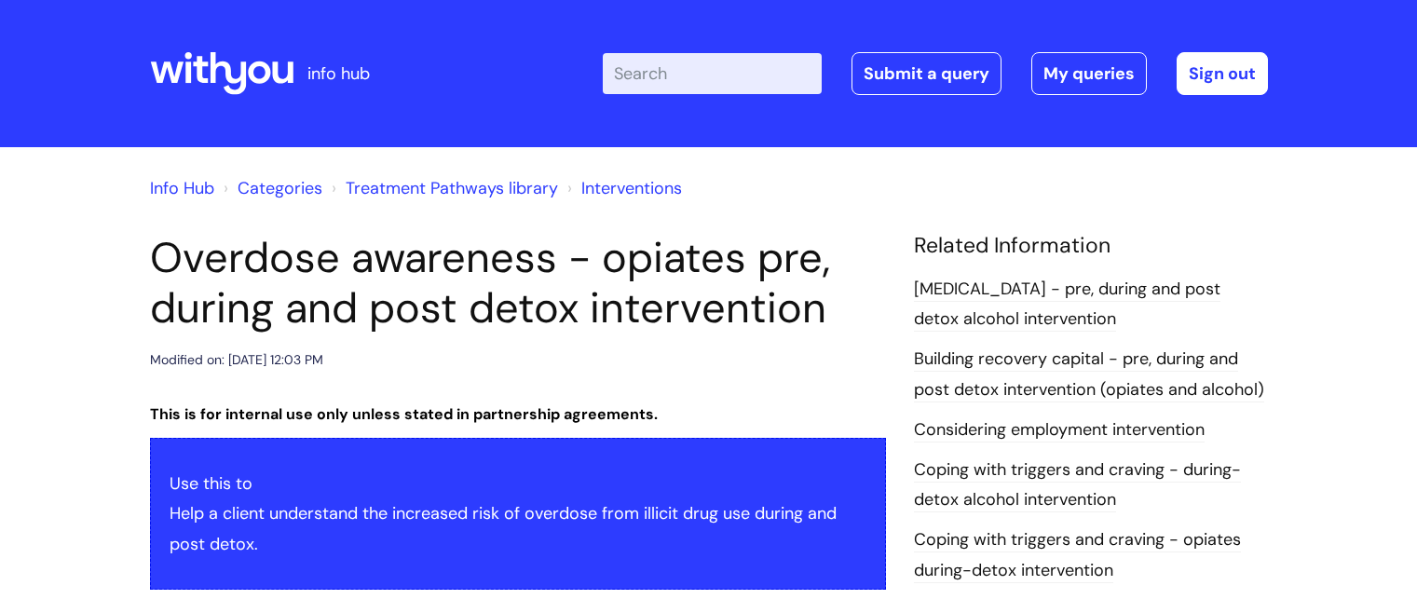
scroll to position [1114, 0]
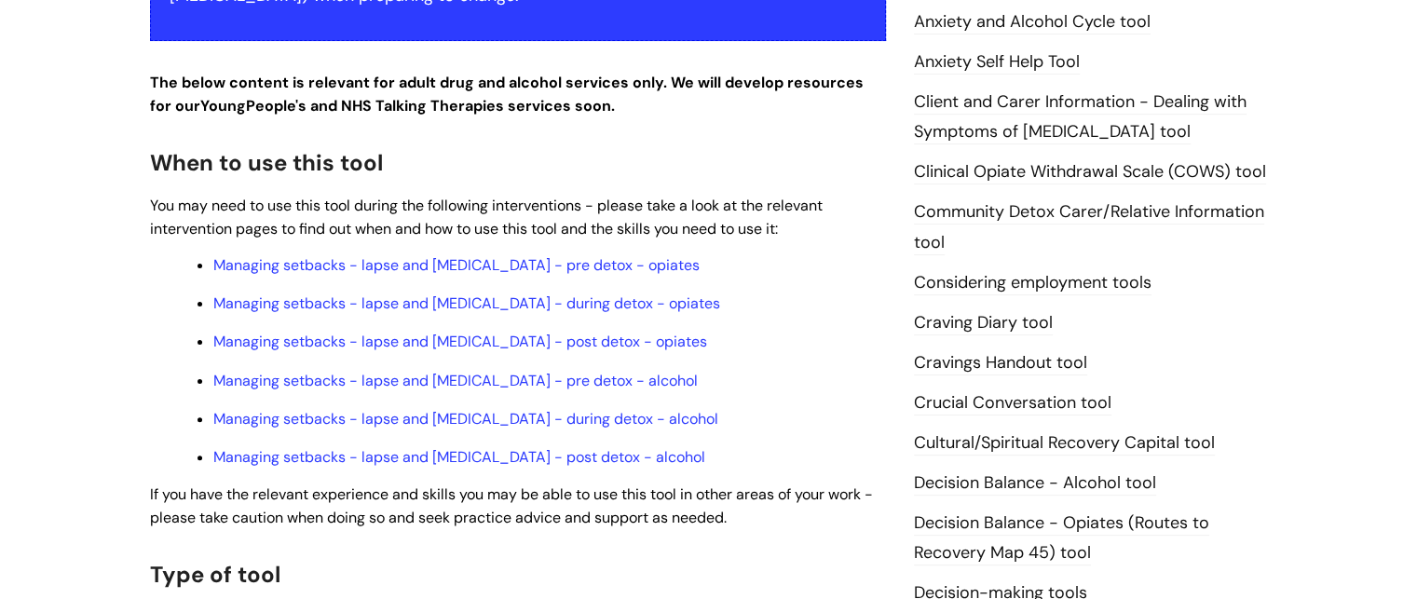
scroll to position [500, 0]
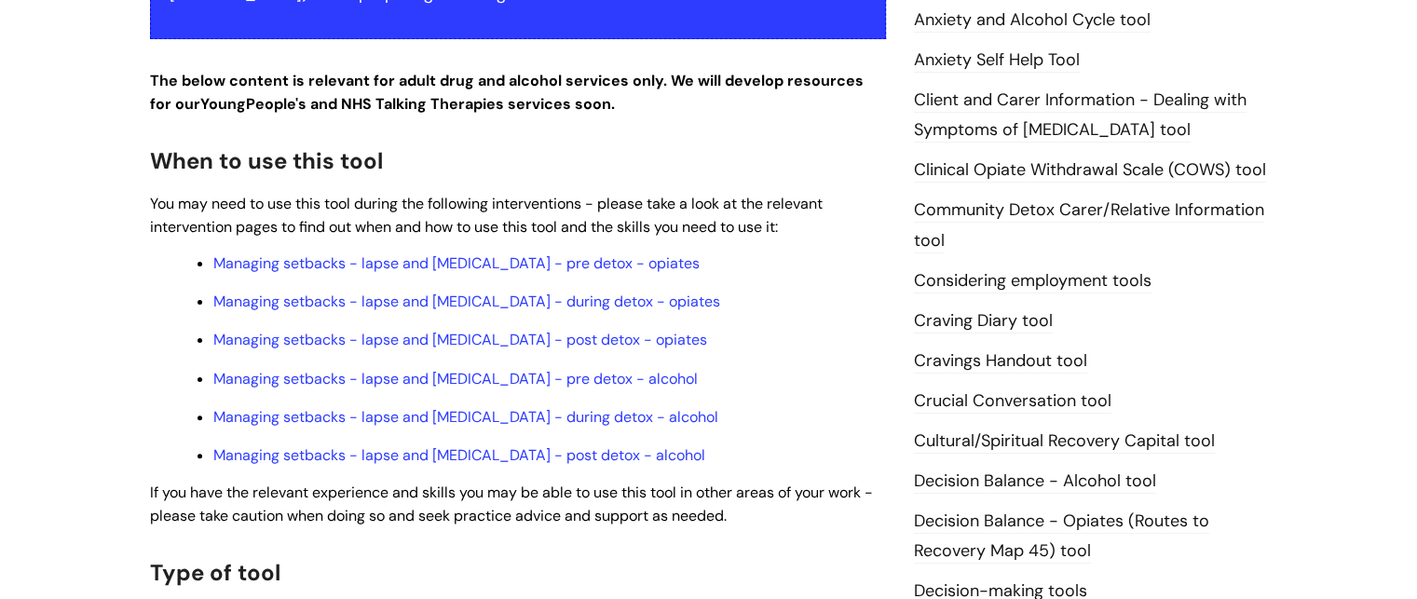
click at [1010, 358] on link "Cravings Handout tool" at bounding box center [1000, 361] width 173 height 24
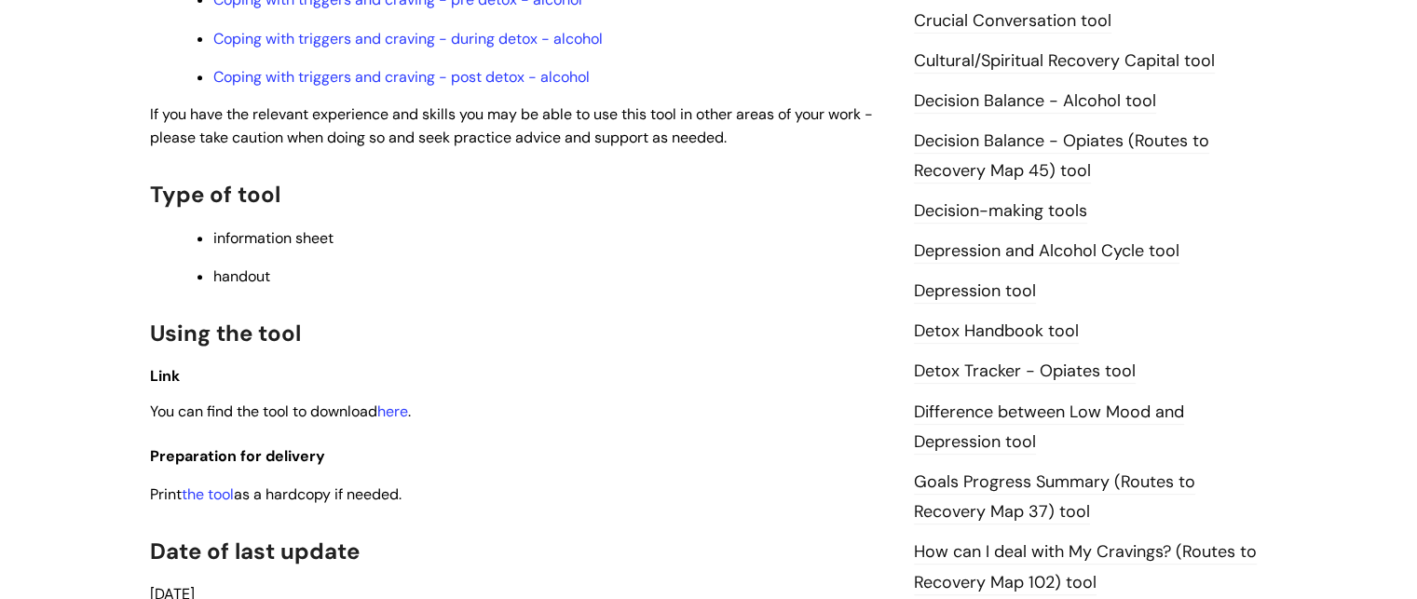
scroll to position [1143, 0]
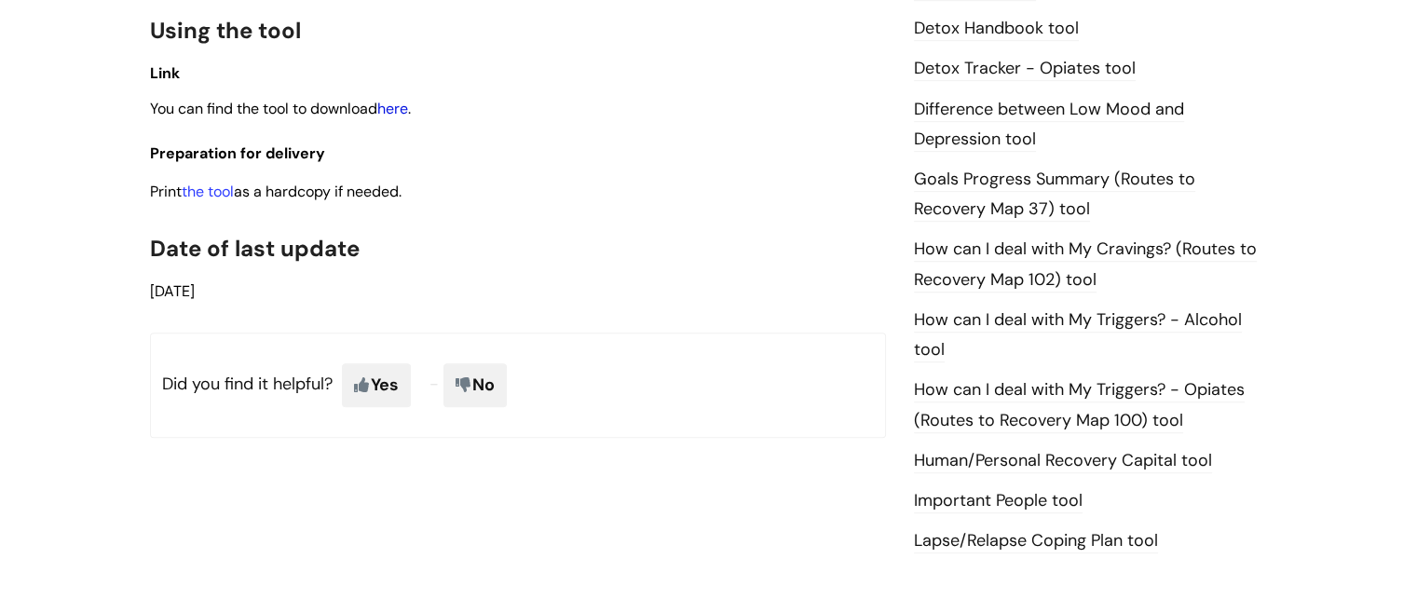
click at [406, 117] on link "here" at bounding box center [392, 109] width 31 height 20
click at [1178, 318] on link "How can I deal with My Triggers? - Alcohol tool" at bounding box center [1078, 335] width 328 height 54
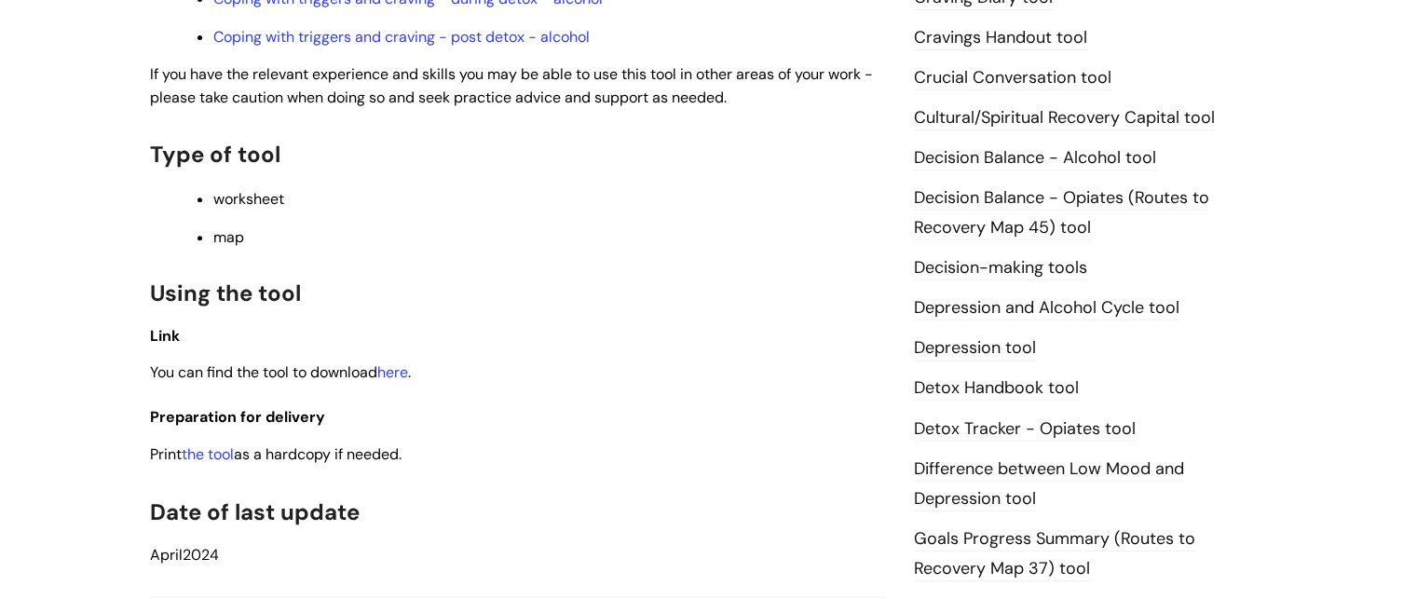
scroll to position [837, 0]
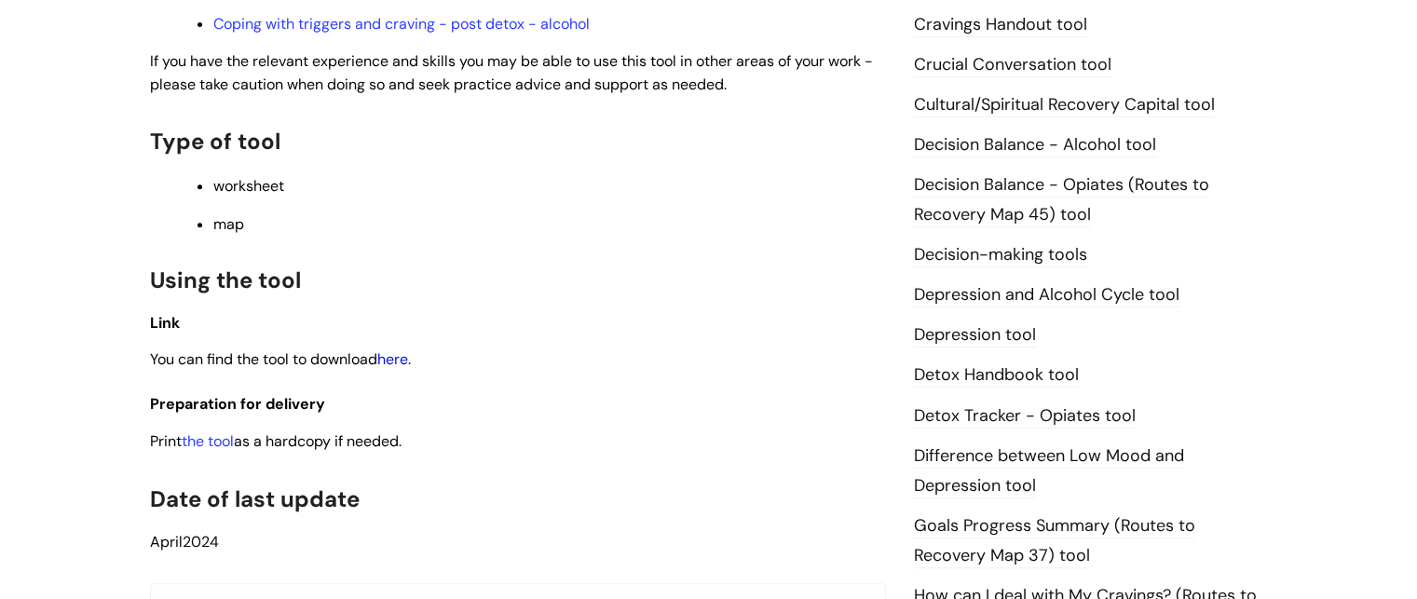
click at [408, 369] on link "here" at bounding box center [392, 359] width 31 height 20
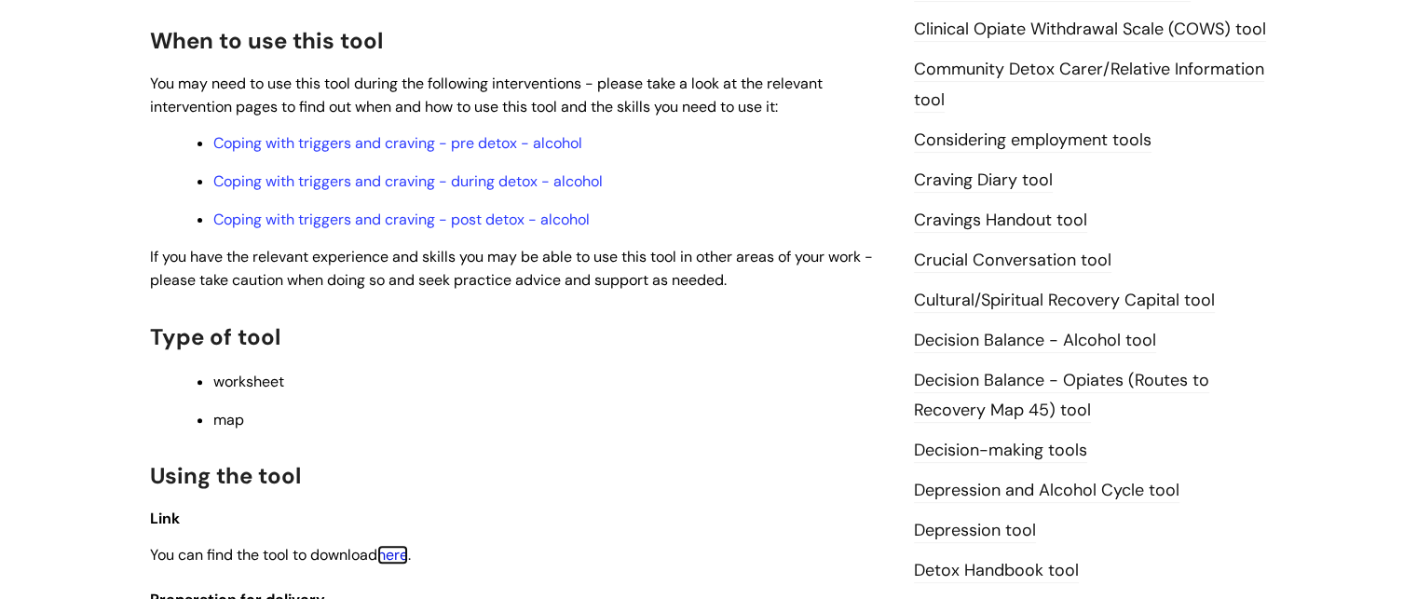
scroll to position [625, 0]
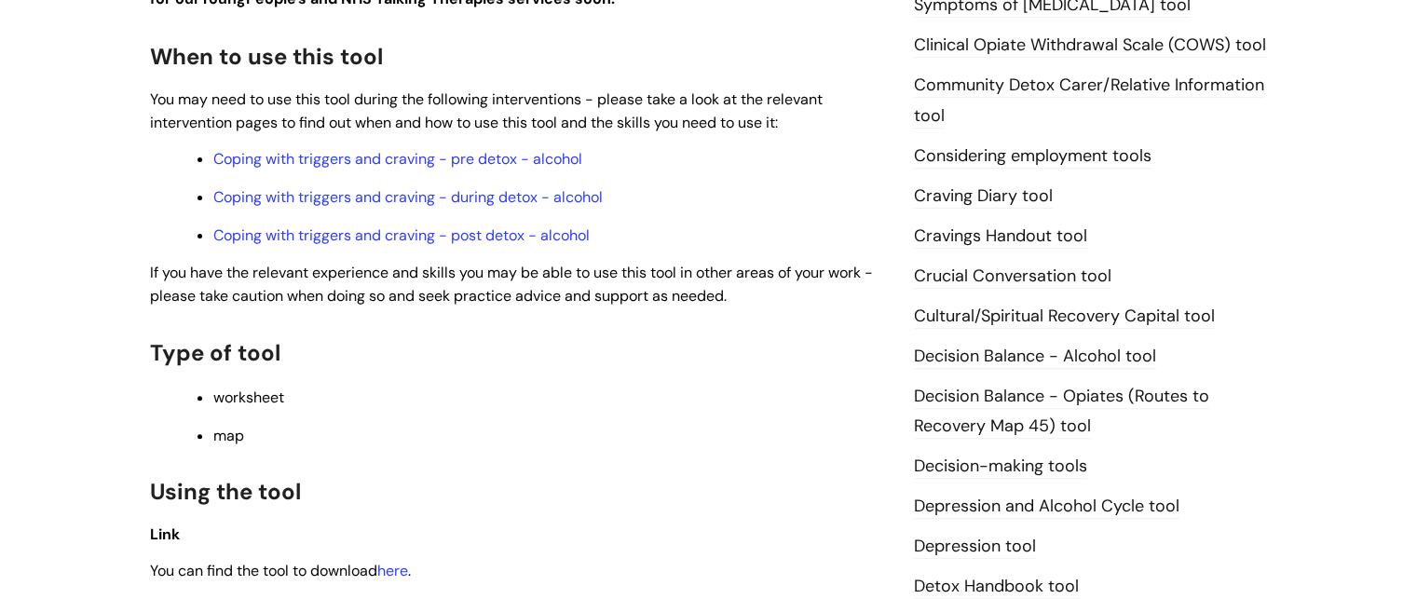
click at [1016, 199] on link "Craving Diary tool" at bounding box center [983, 196] width 139 height 24
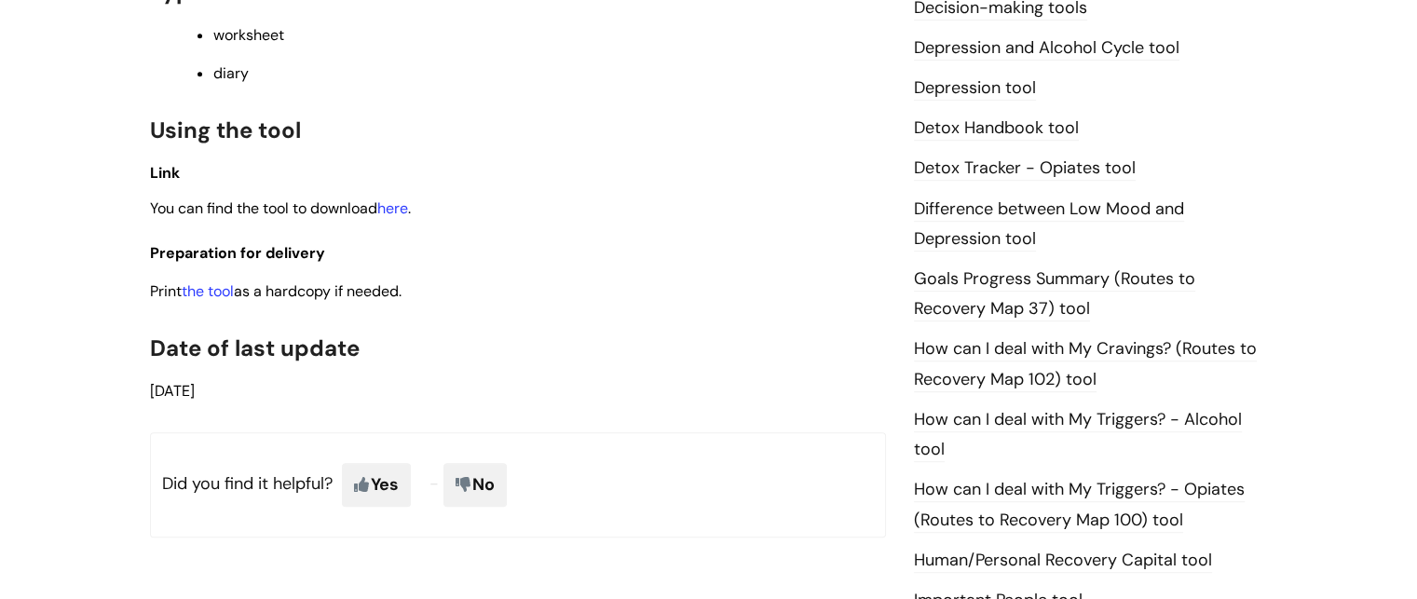
scroll to position [1083, 0]
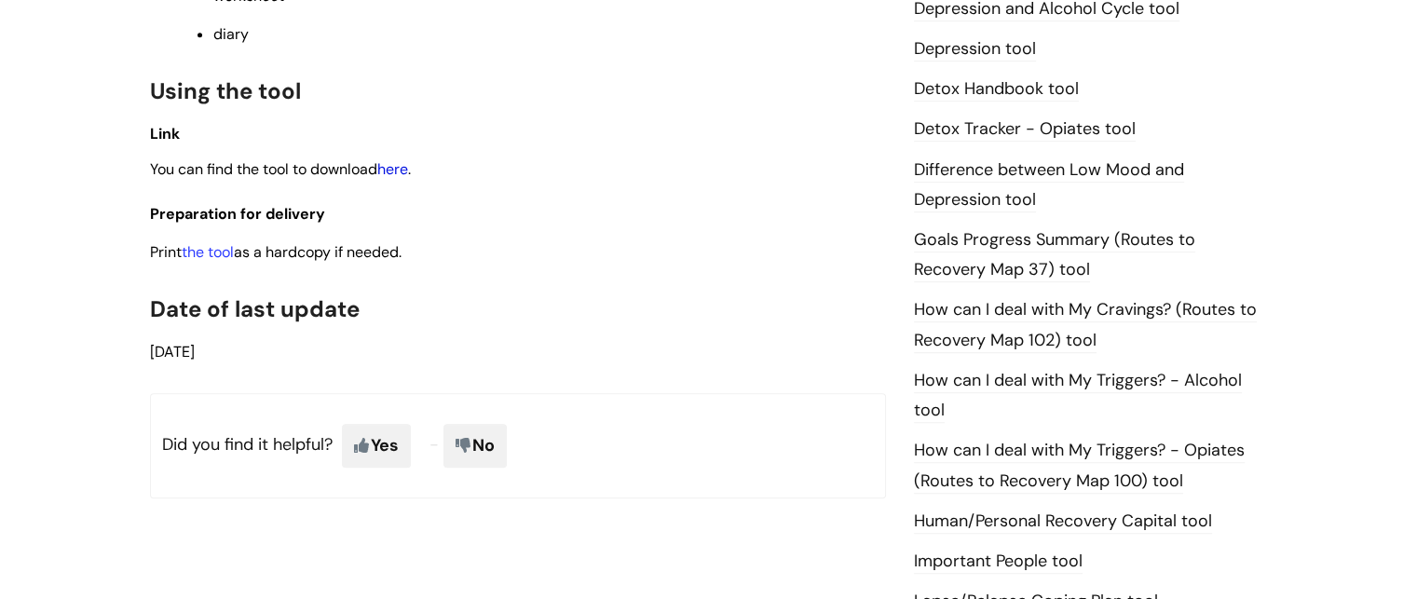
click at [400, 172] on link "here" at bounding box center [392, 169] width 31 height 20
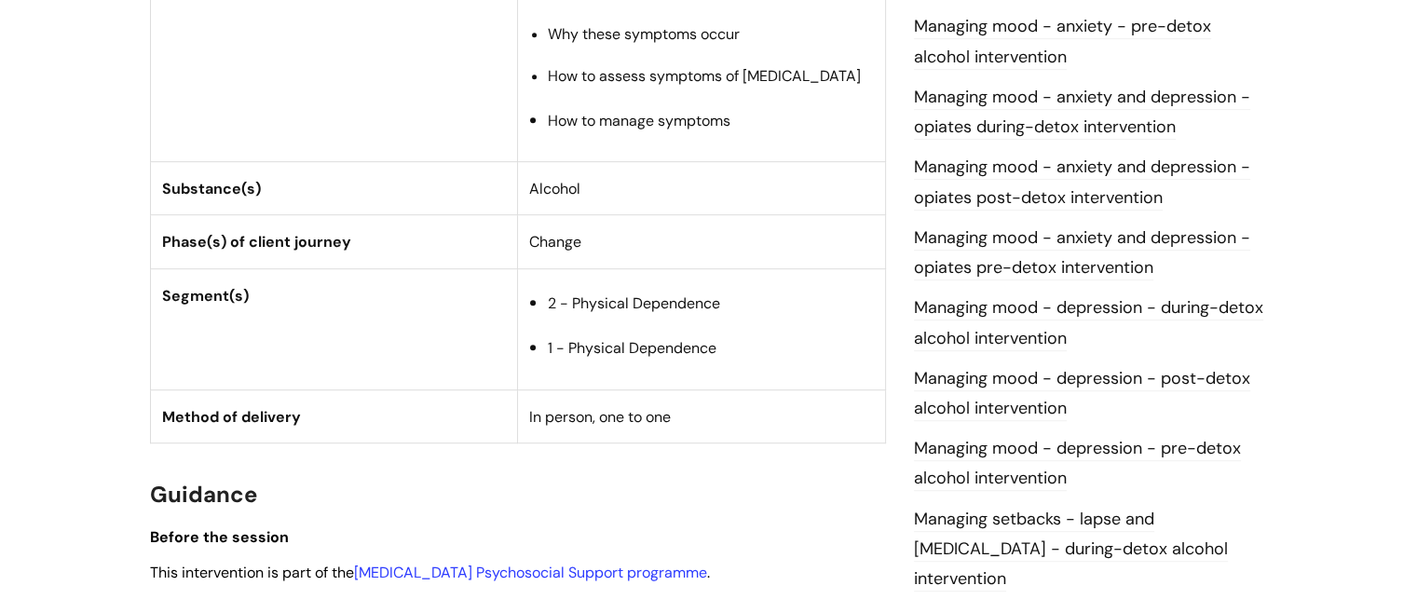
scroll to position [1054, 0]
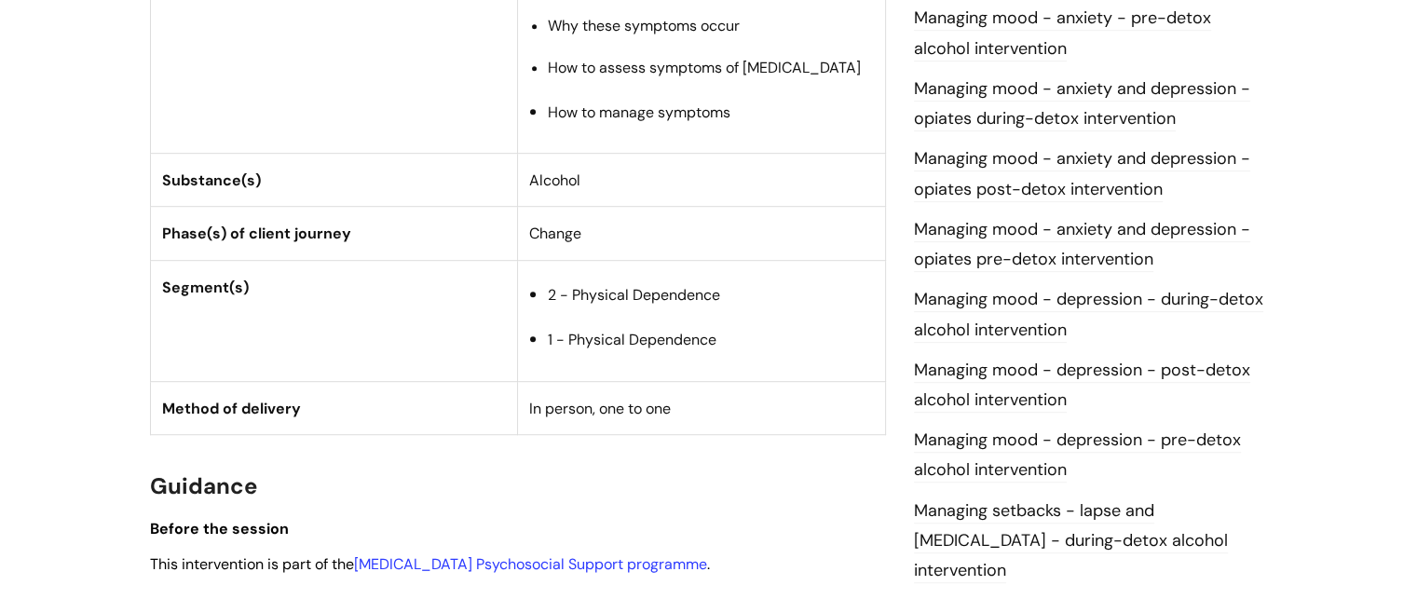
click at [1073, 372] on link "Managing mood - depression - post-detox alcohol intervention" at bounding box center [1082, 386] width 336 height 54
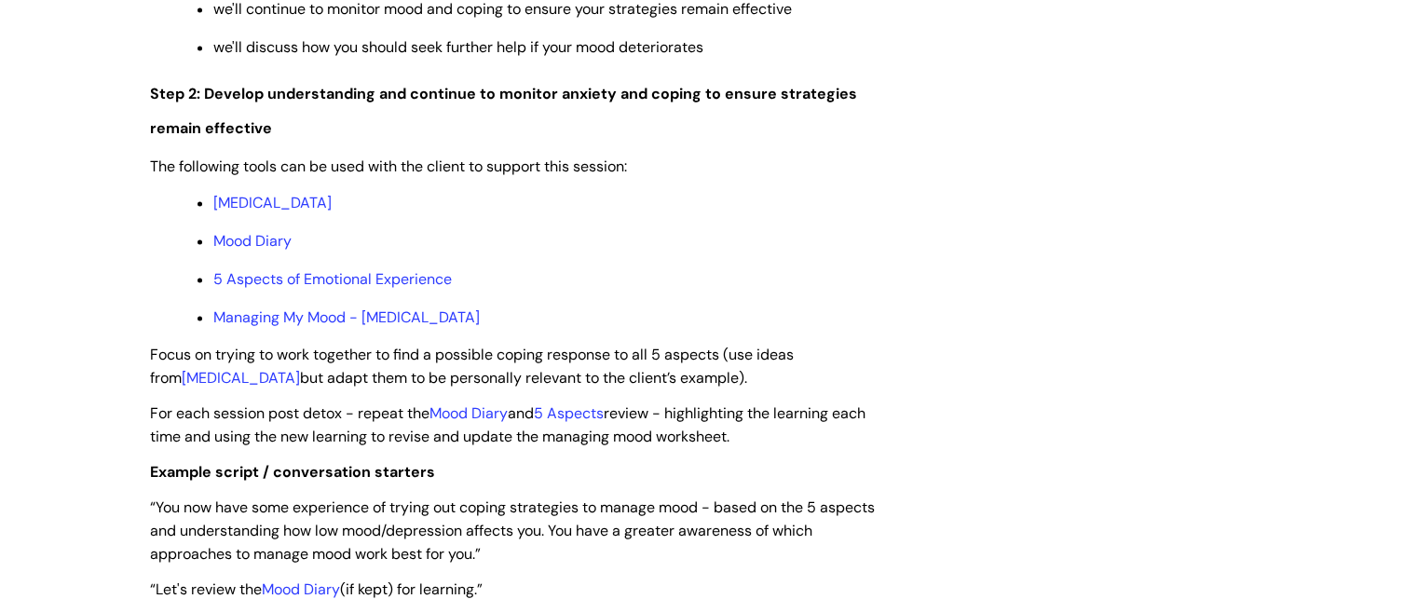
scroll to position [2822, 0]
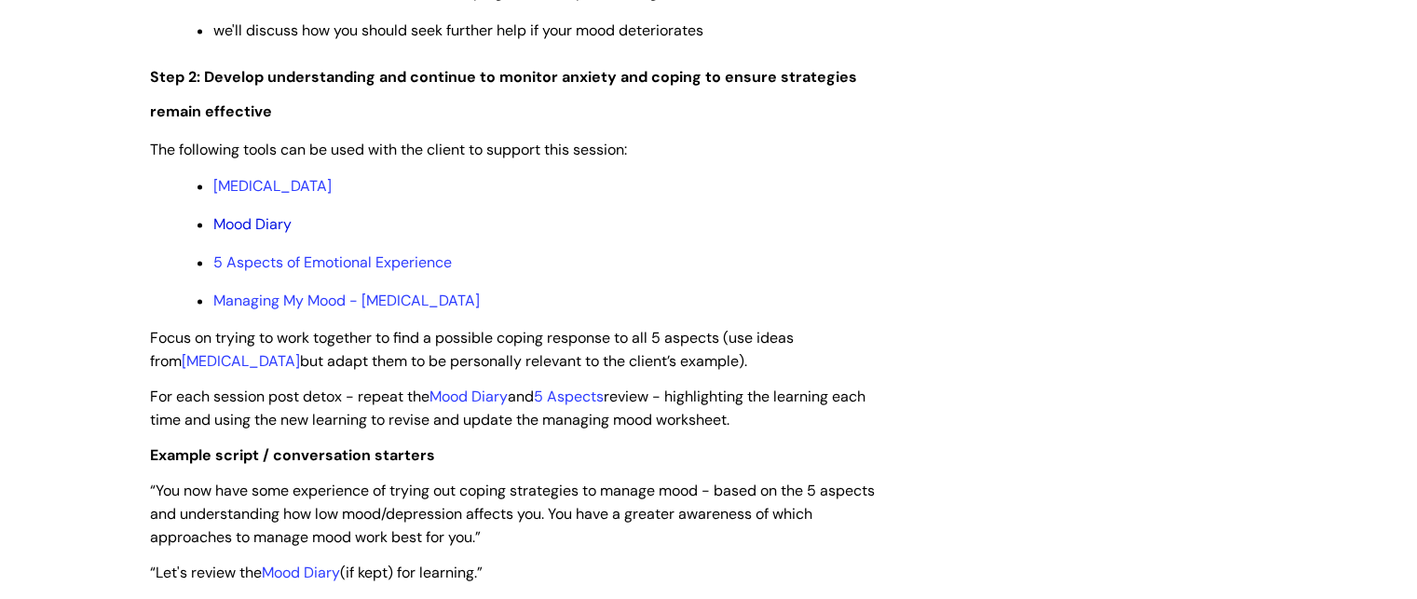
click at [268, 234] on link "Mood Diary" at bounding box center [252, 224] width 78 height 20
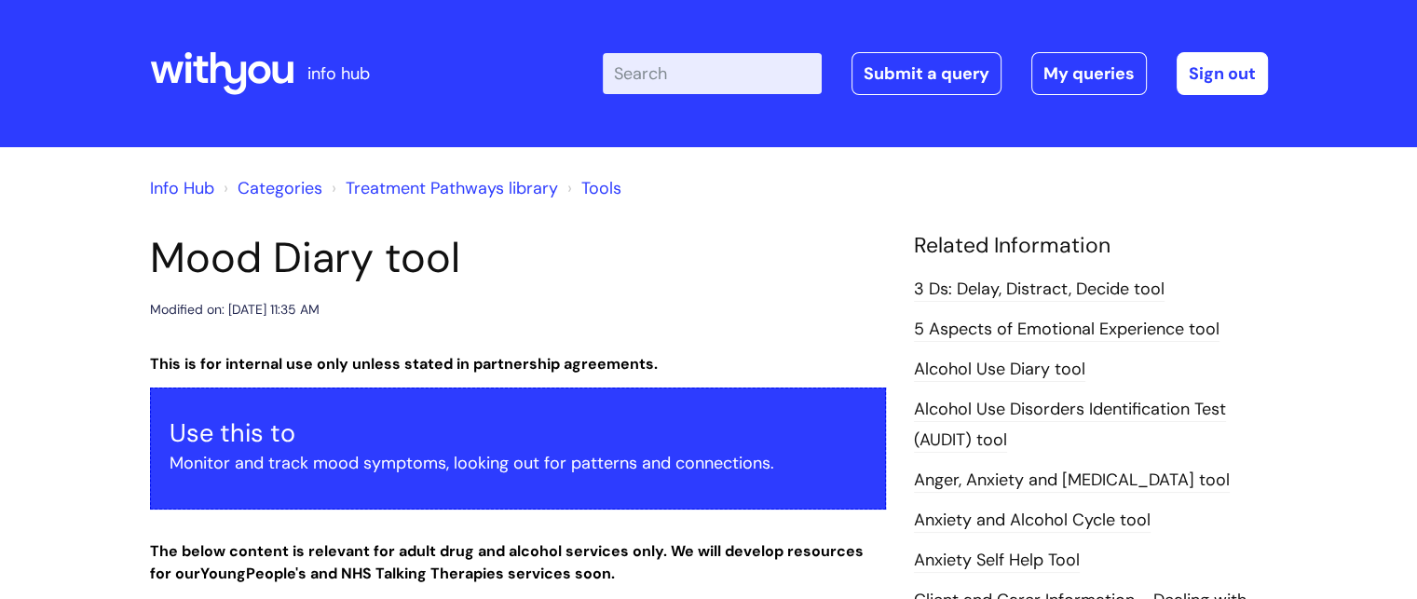
click at [1053, 567] on link "Anxiety Self Help Tool" at bounding box center [997, 561] width 166 height 24
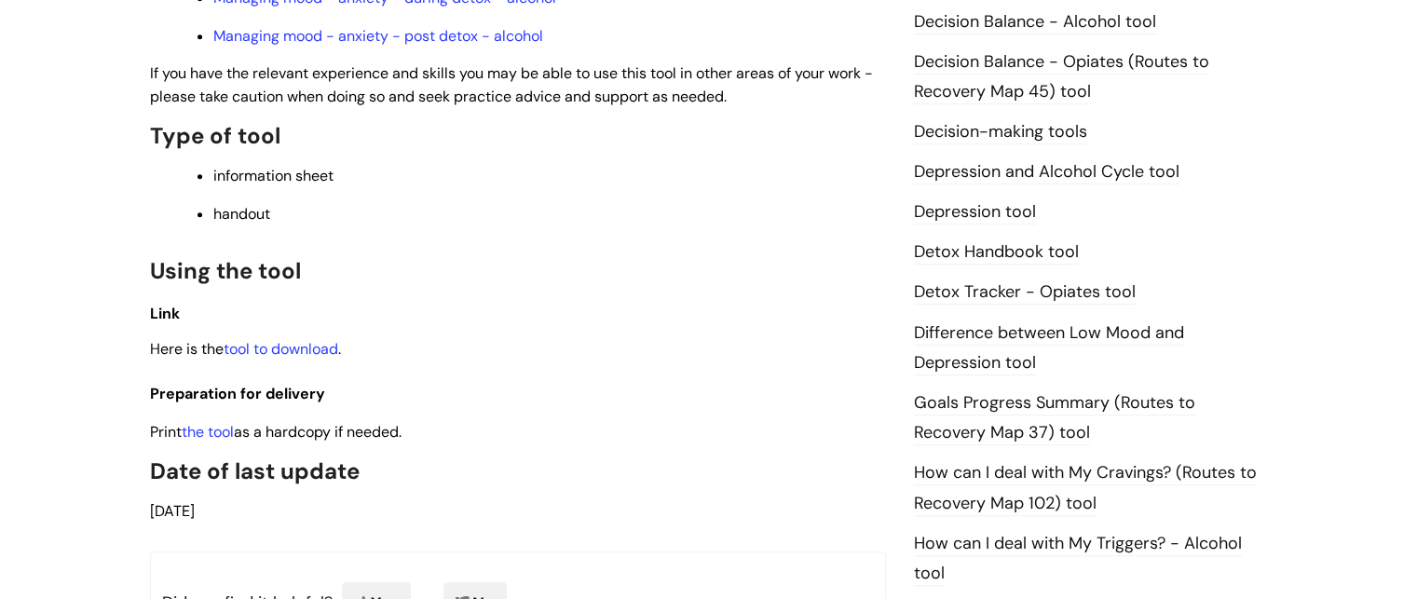
scroll to position [1001, 0]
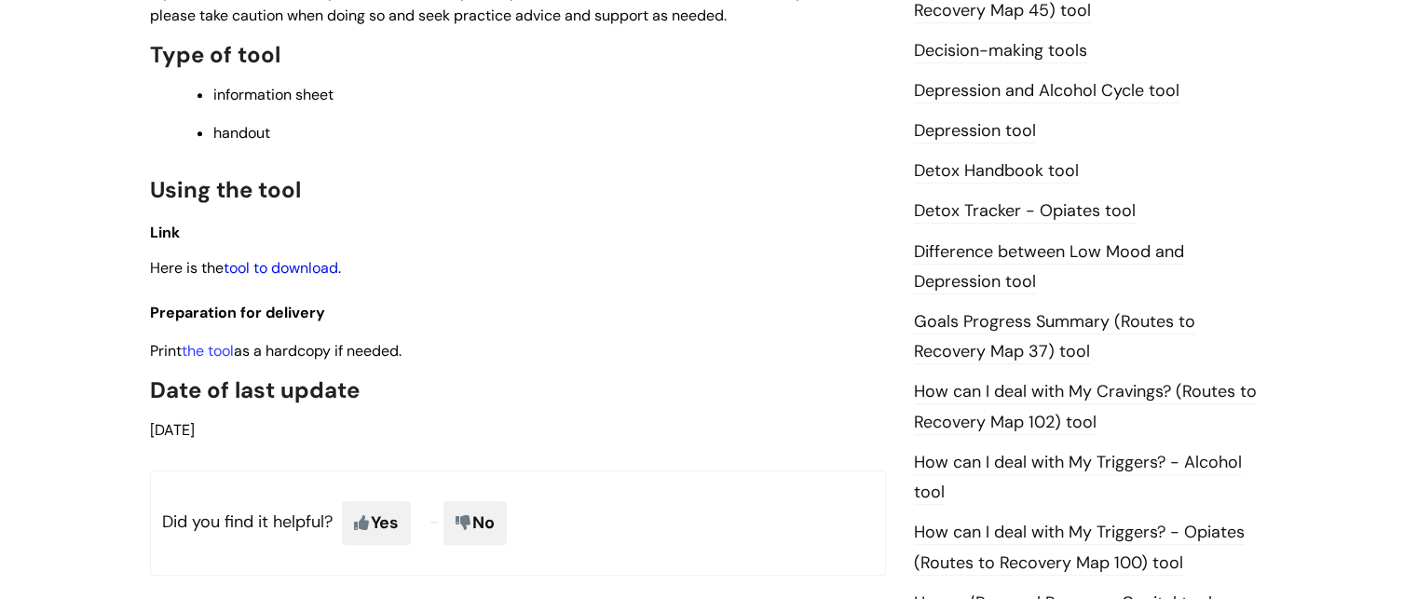
click at [302, 278] on link "tool to download" at bounding box center [281, 268] width 115 height 20
